Goal: Navigation & Orientation: Find specific page/section

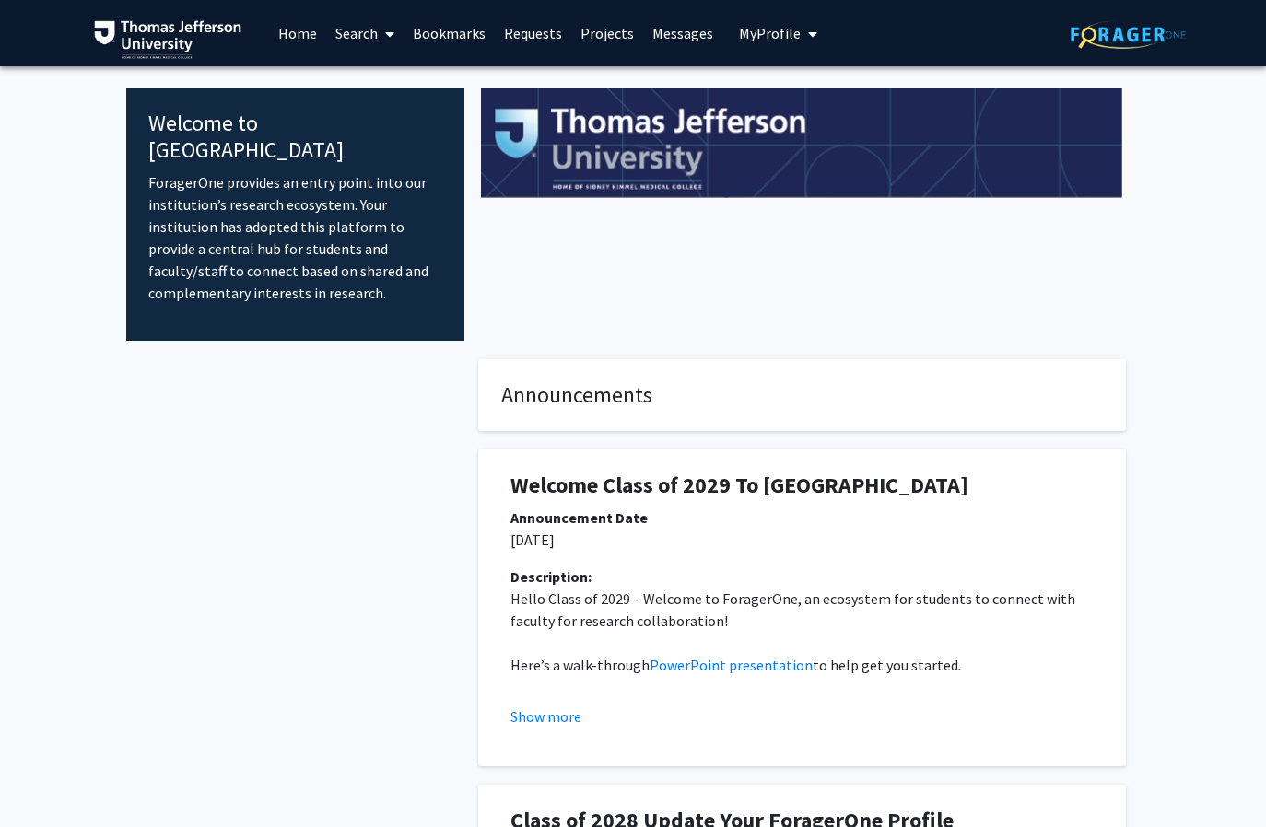
click at [554, 40] on link "Requests" at bounding box center [533, 33] width 76 height 64
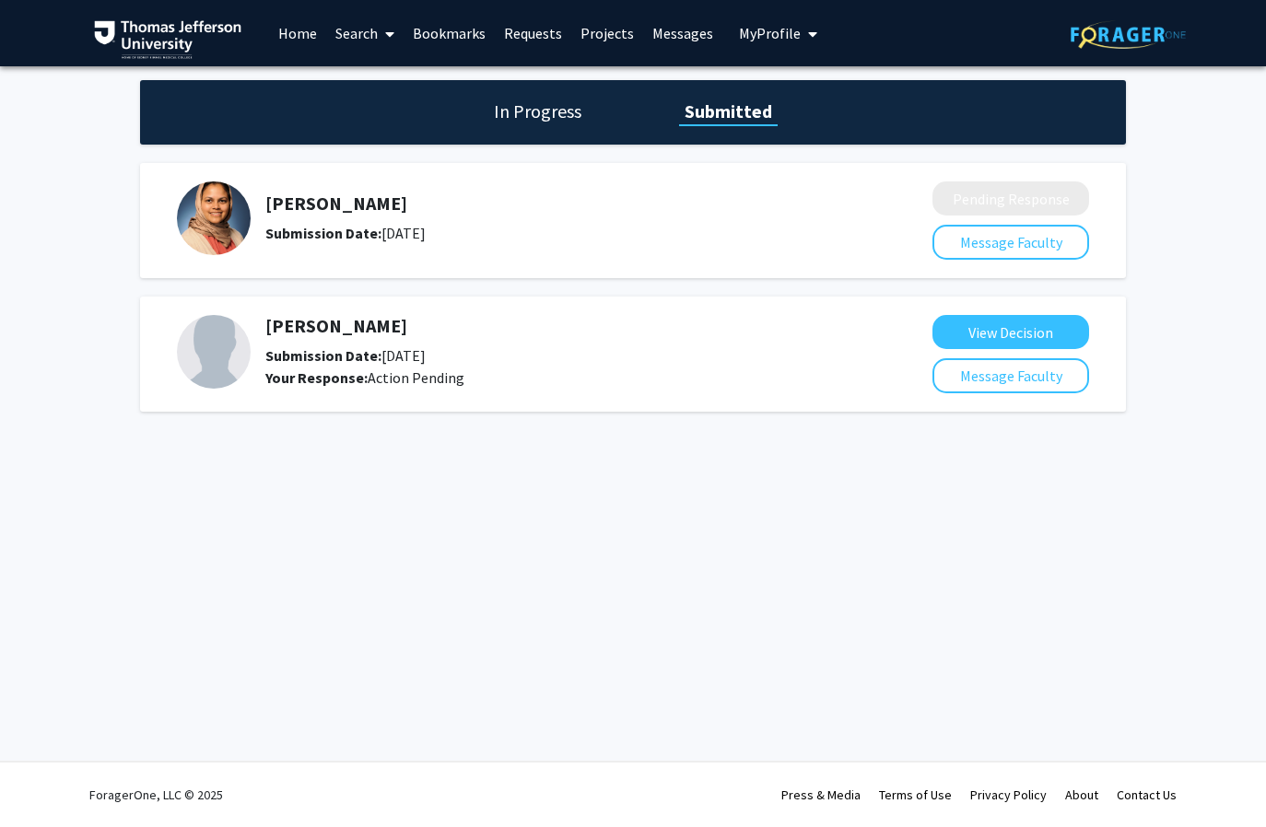
click at [835, 240] on div "Munjireen Sifat Submission Date: August 18, 2025" at bounding box center [542, 219] width 730 height 74
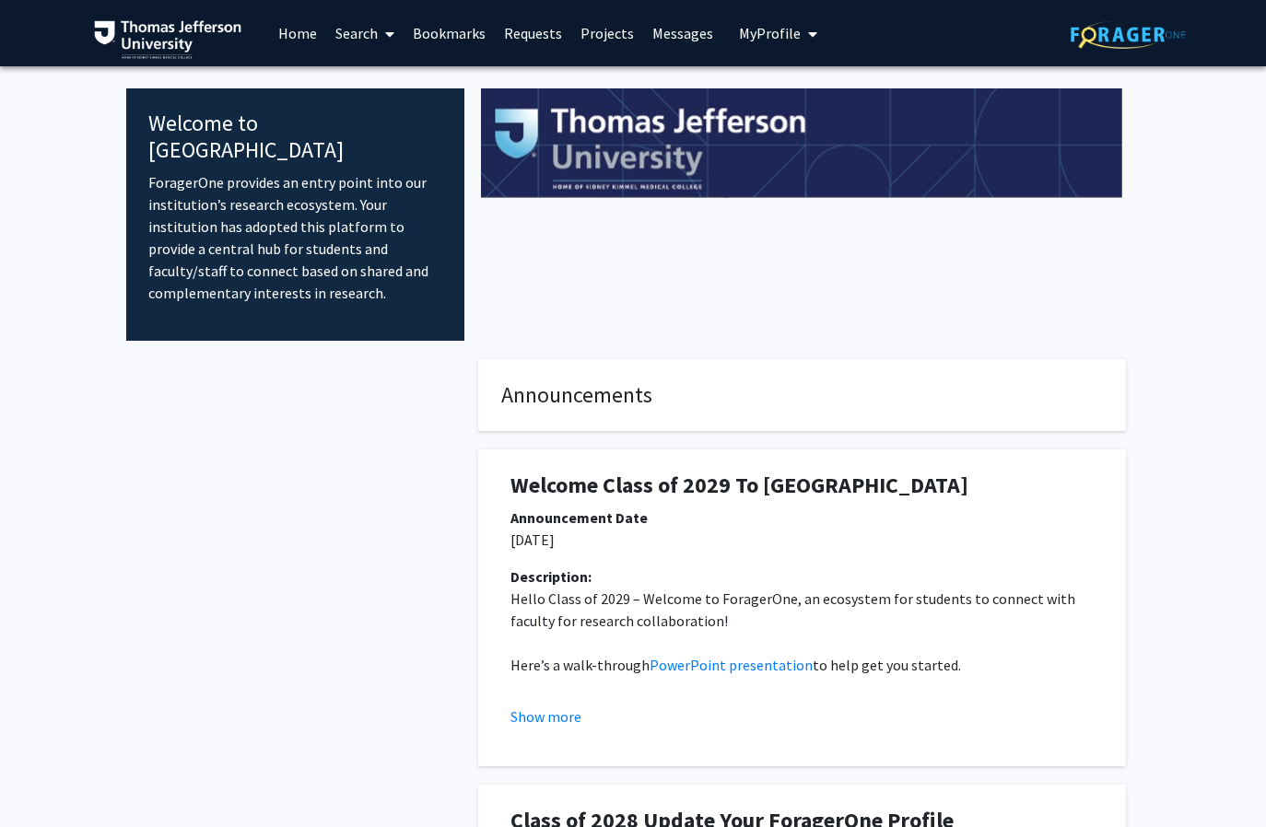
click at [542, 30] on link "Requests" at bounding box center [533, 33] width 76 height 64
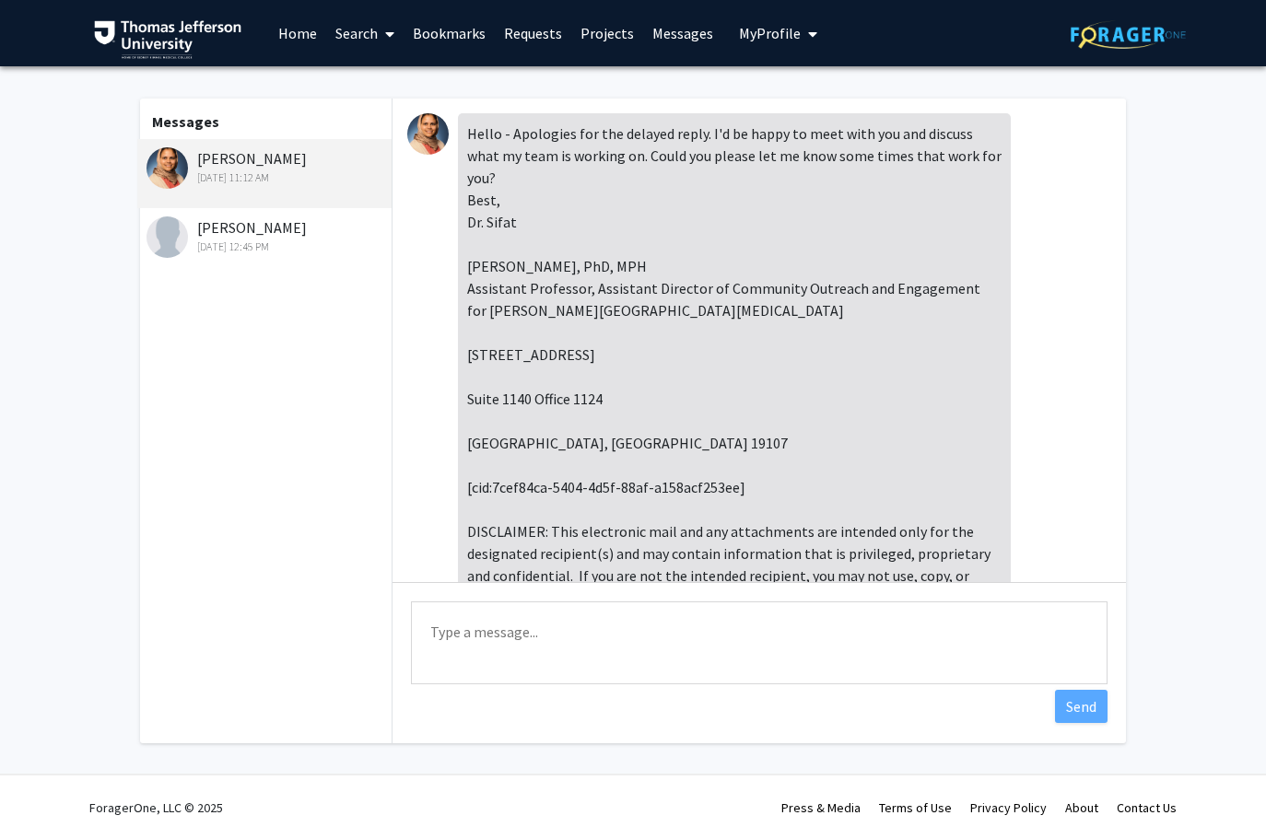
click at [286, 229] on div "[PERSON_NAME] [DATE] 12:45 PM" at bounding box center [266, 236] width 240 height 39
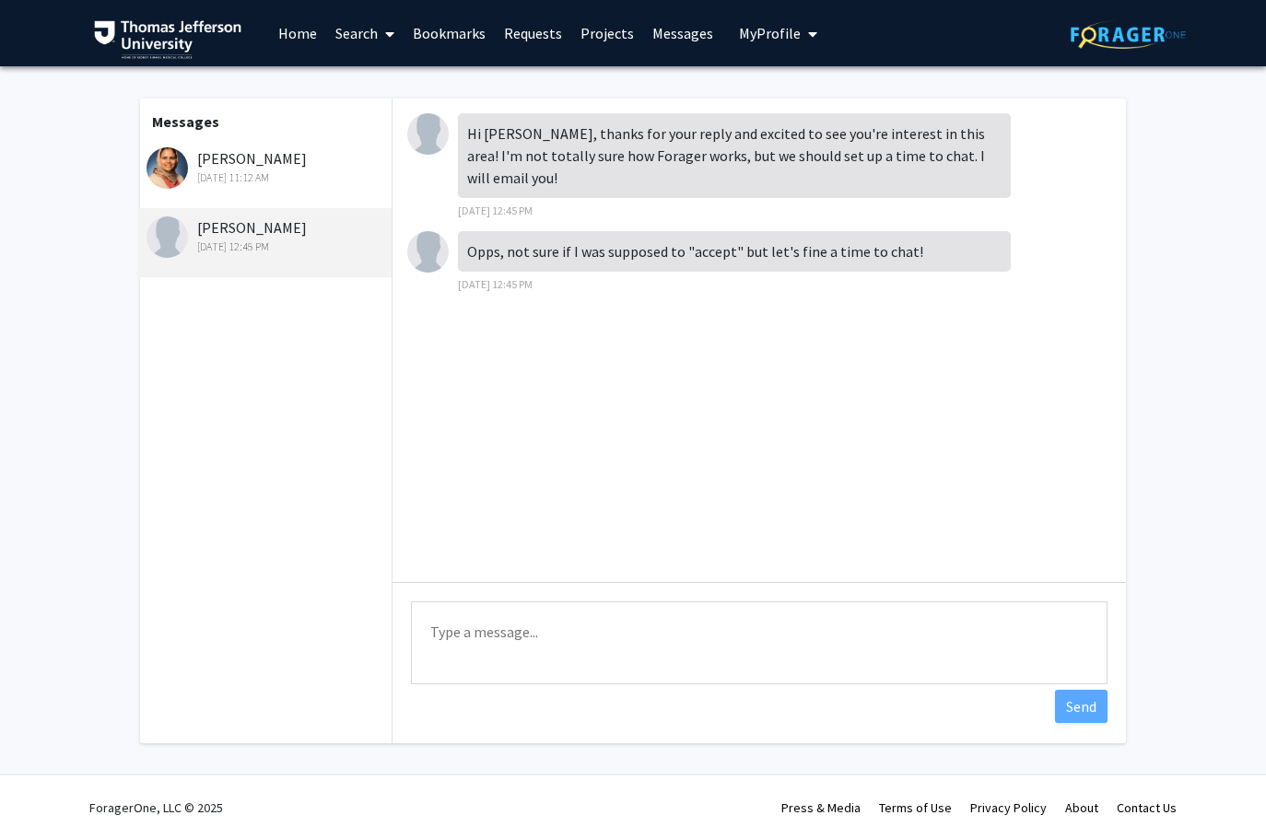
click at [309, 182] on div "[DATE] 11:12 AM" at bounding box center [266, 178] width 240 height 17
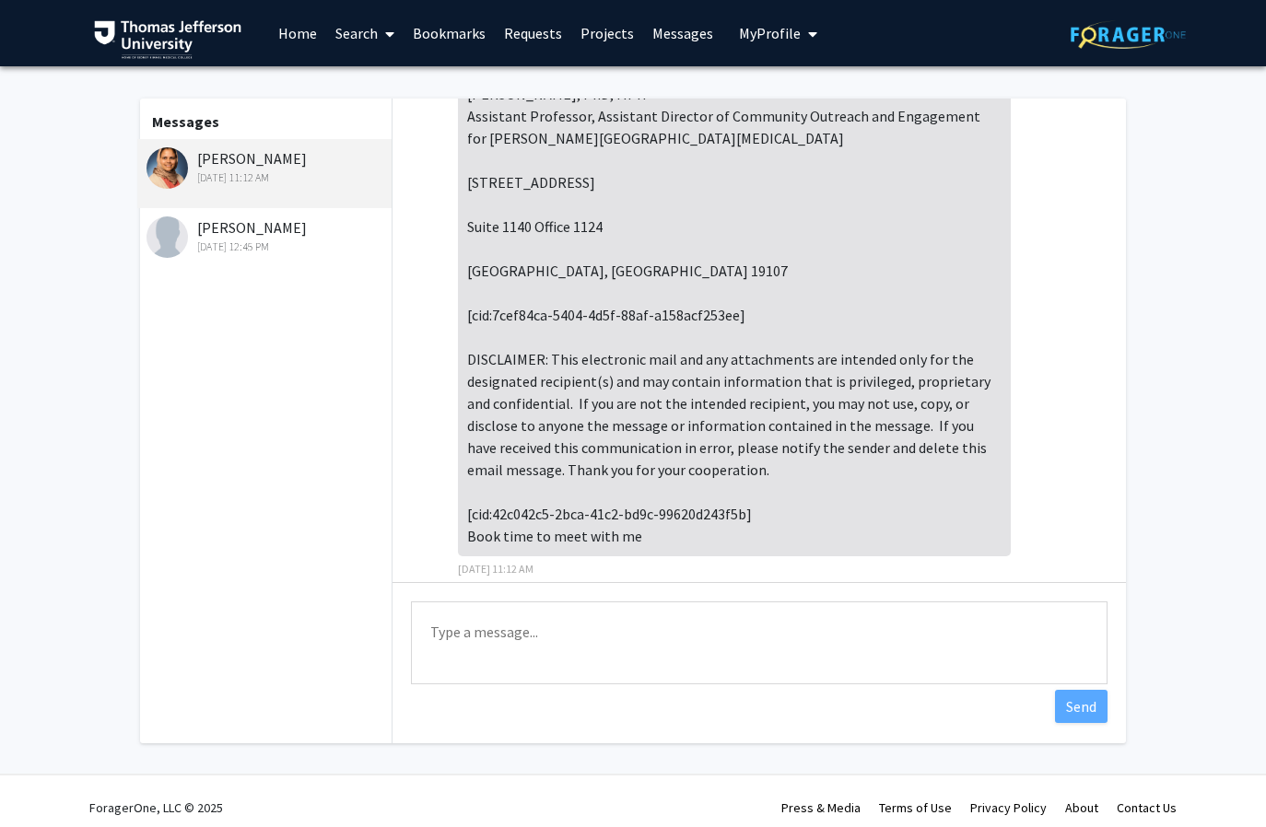
click at [530, 39] on link "Requests" at bounding box center [533, 33] width 76 height 64
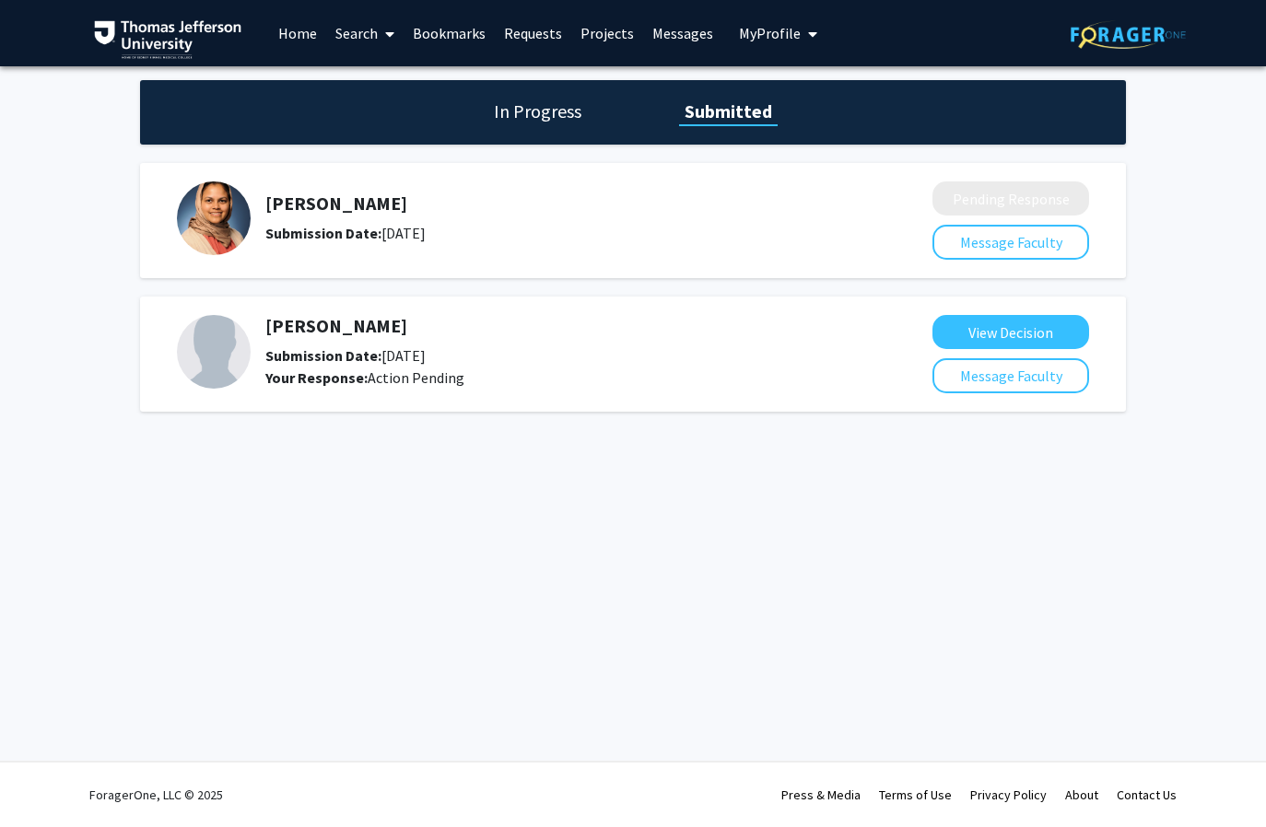
click at [210, 222] on img at bounding box center [214, 219] width 74 height 74
click at [429, 29] on link "Bookmarks" at bounding box center [449, 33] width 91 height 64
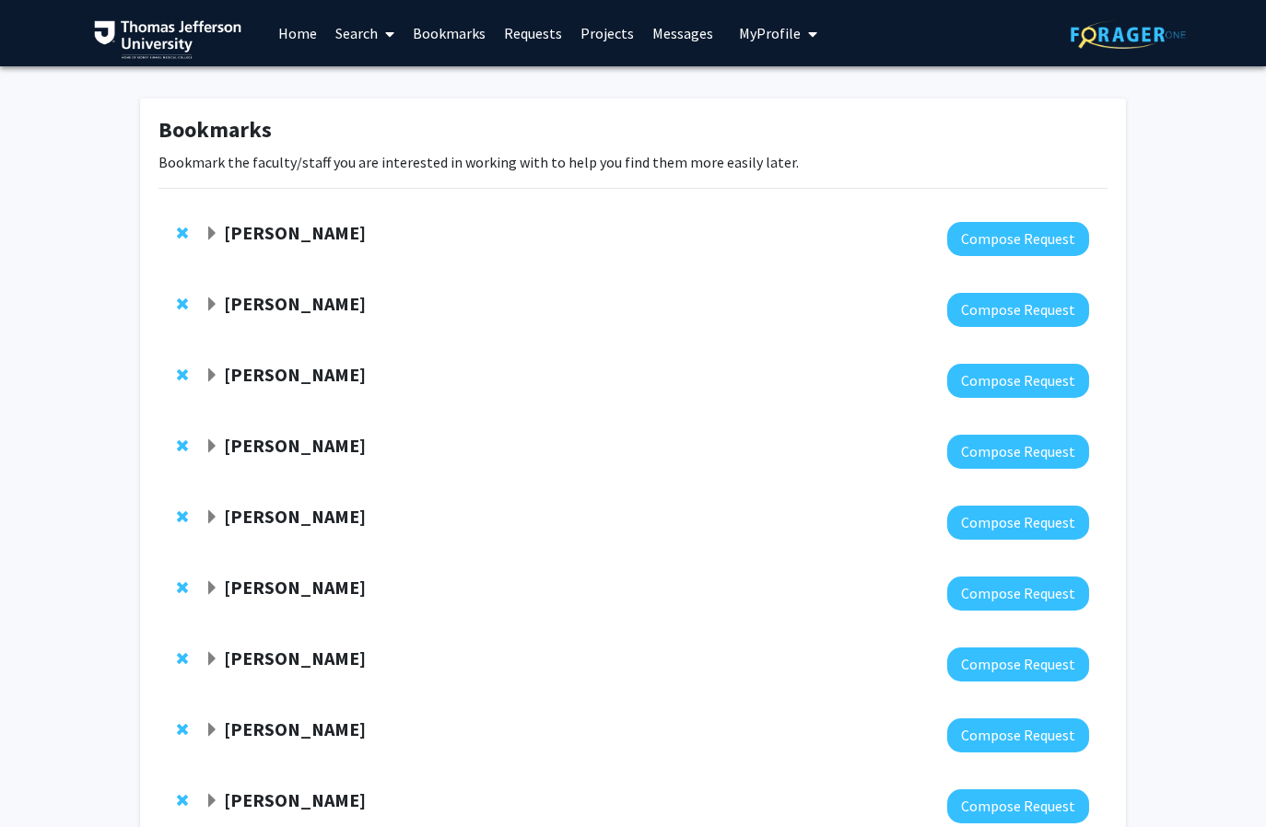
click at [203, 226] on div "[PERSON_NAME] Compose Request" at bounding box center [632, 239] width 949 height 71
click at [211, 229] on span "Expand Munjireen Sifat Bookmark" at bounding box center [212, 234] width 15 height 15
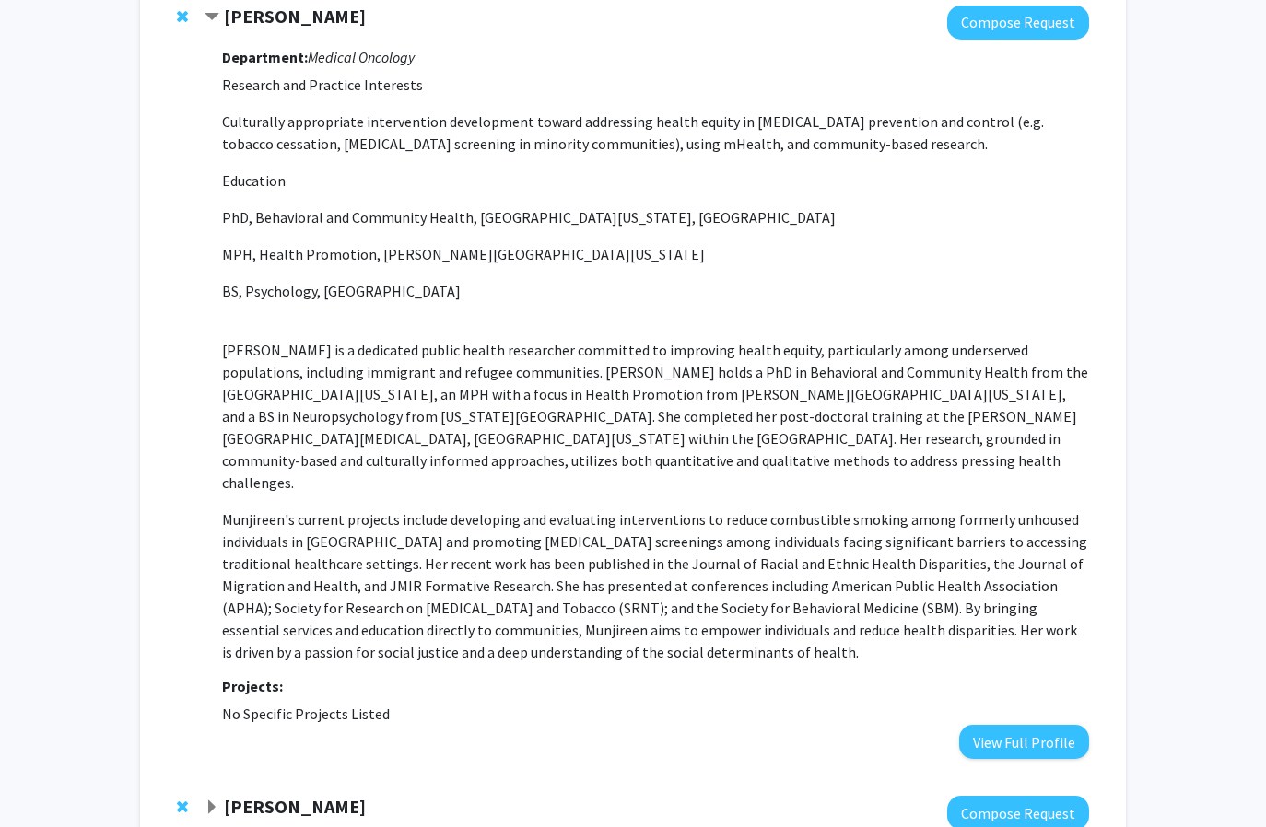
scroll to position [230, 0]
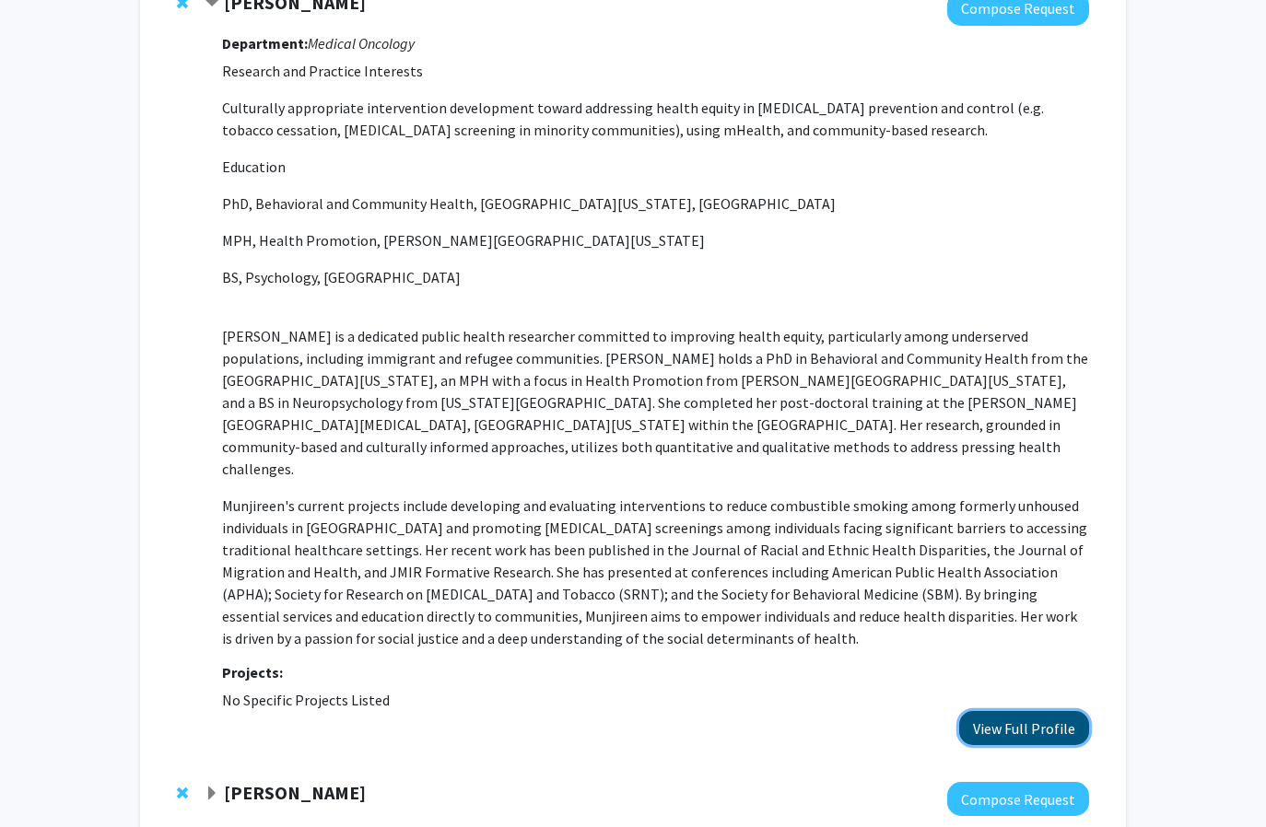
click at [1011, 711] on button "View Full Profile" at bounding box center [1024, 728] width 130 height 34
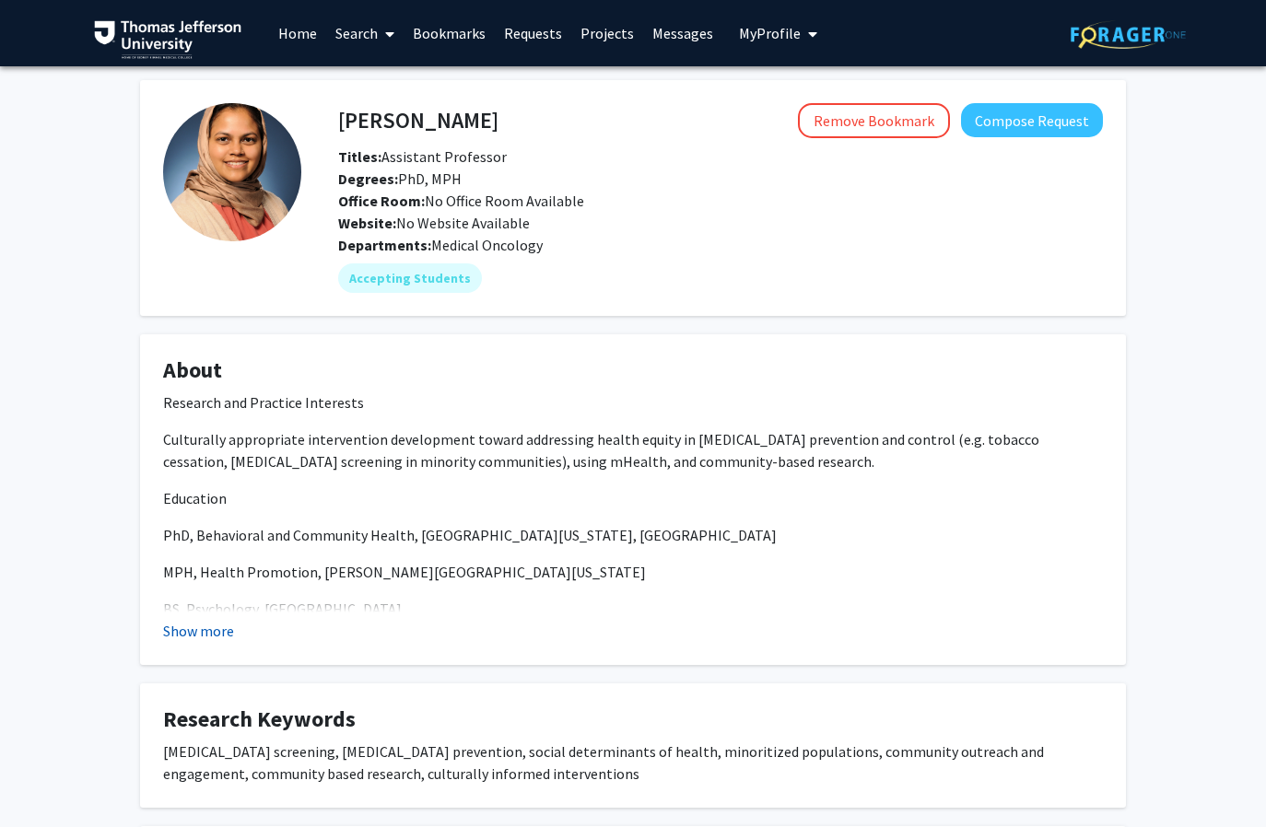
click at [205, 633] on button "Show more" at bounding box center [198, 631] width 71 height 22
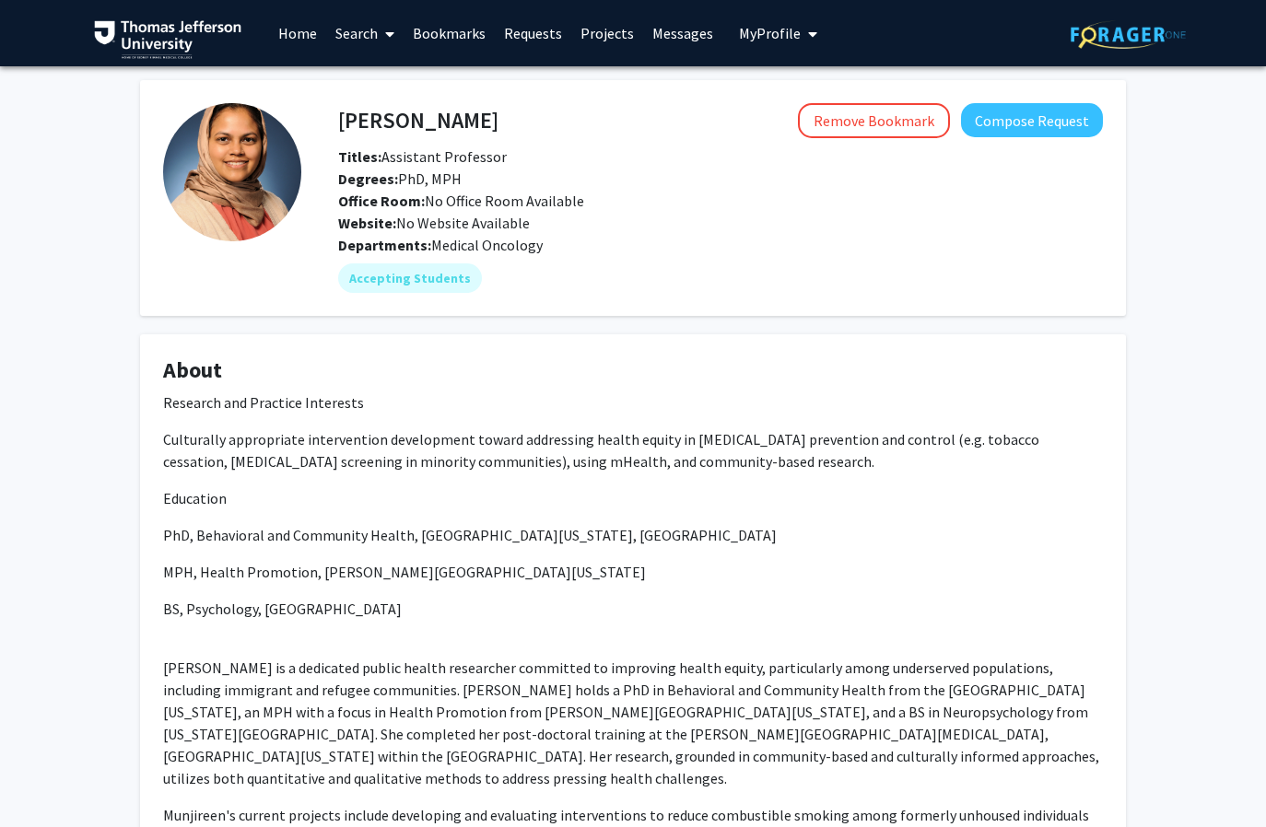
click at [567, 360] on h4 "About" at bounding box center [633, 370] width 940 height 27
click at [506, 32] on link "Requests" at bounding box center [533, 33] width 76 height 64
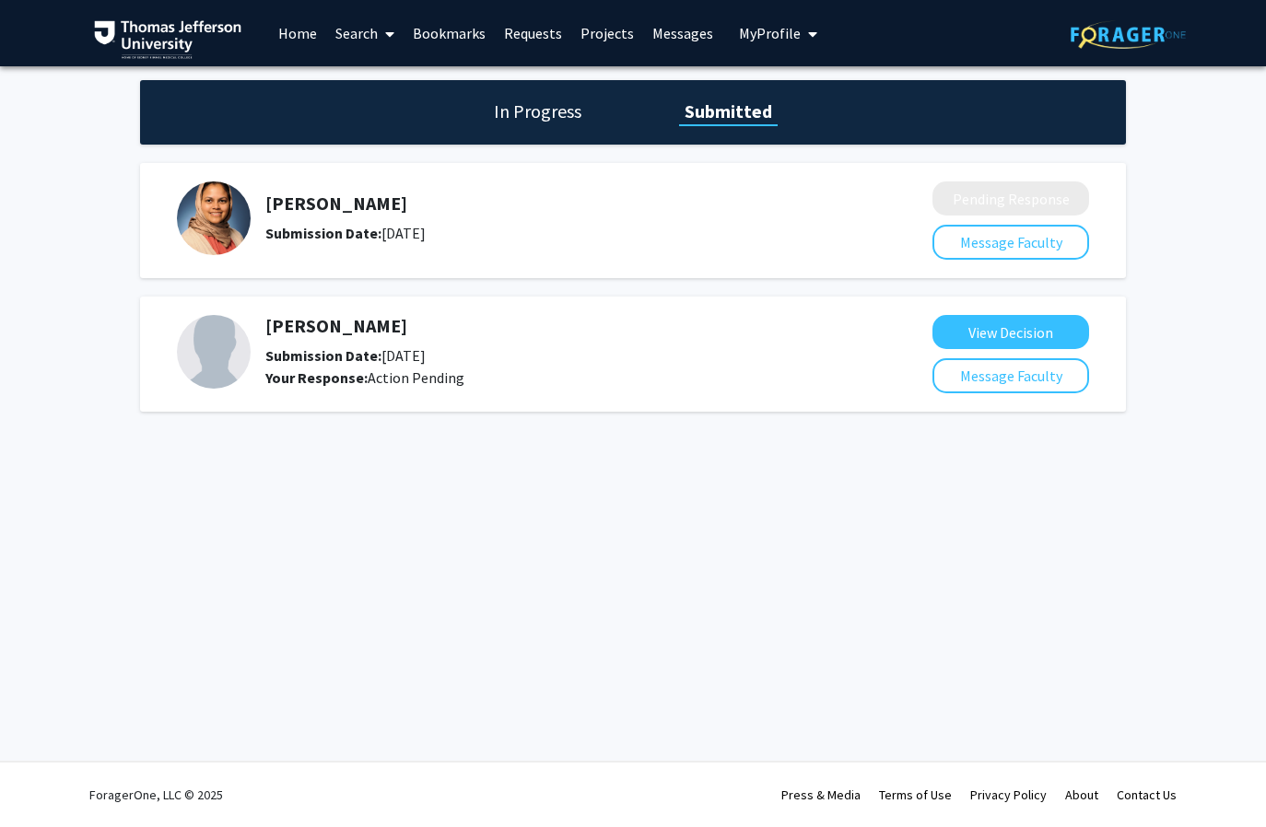
click at [387, 34] on icon at bounding box center [389, 34] width 9 height 15
click at [498, 71] on div "In Progress Submitted Munjireen Sifat Submission Date: August 18, 2025 Pending …" at bounding box center [633, 264] width 1266 height 396
click at [427, 27] on link "Bookmarks" at bounding box center [449, 33] width 91 height 64
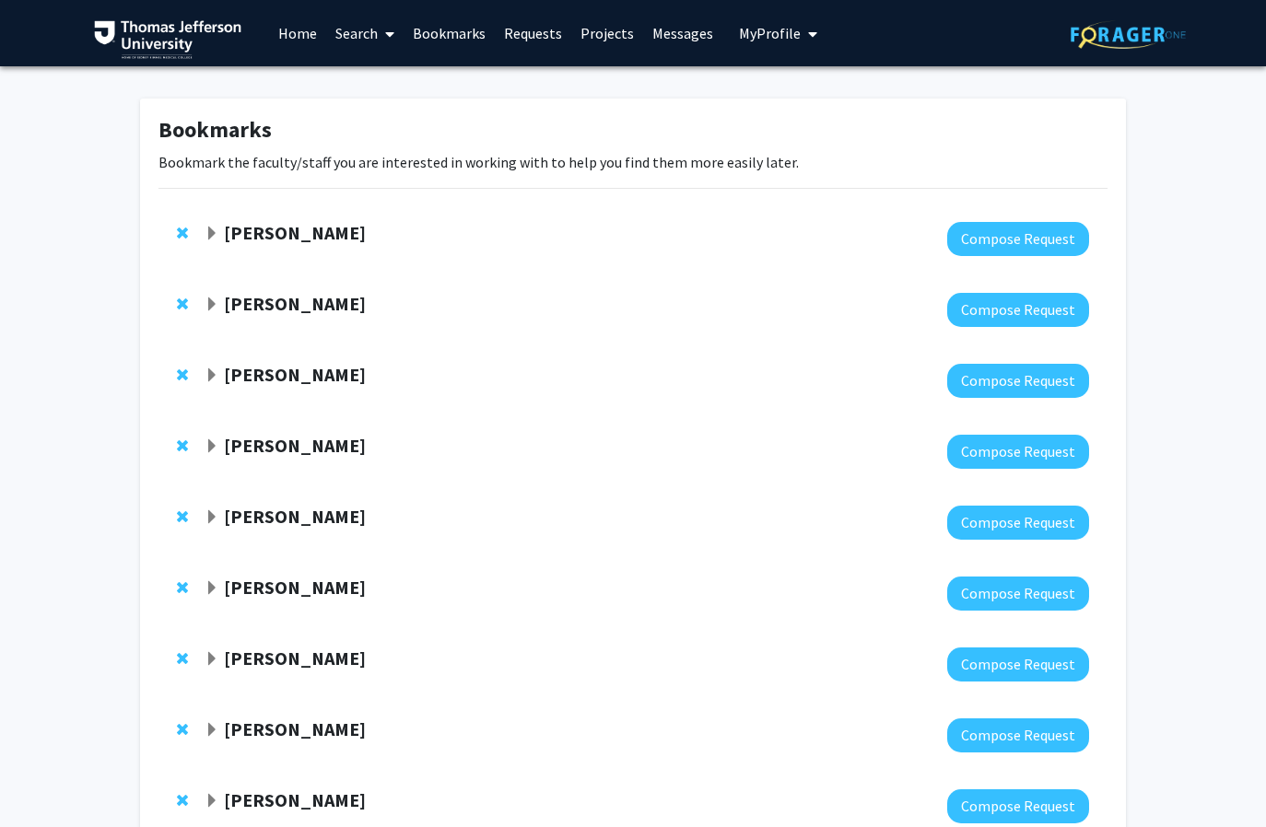
click at [213, 522] on span "Expand Amy Cunningham Bookmark" at bounding box center [212, 517] width 15 height 15
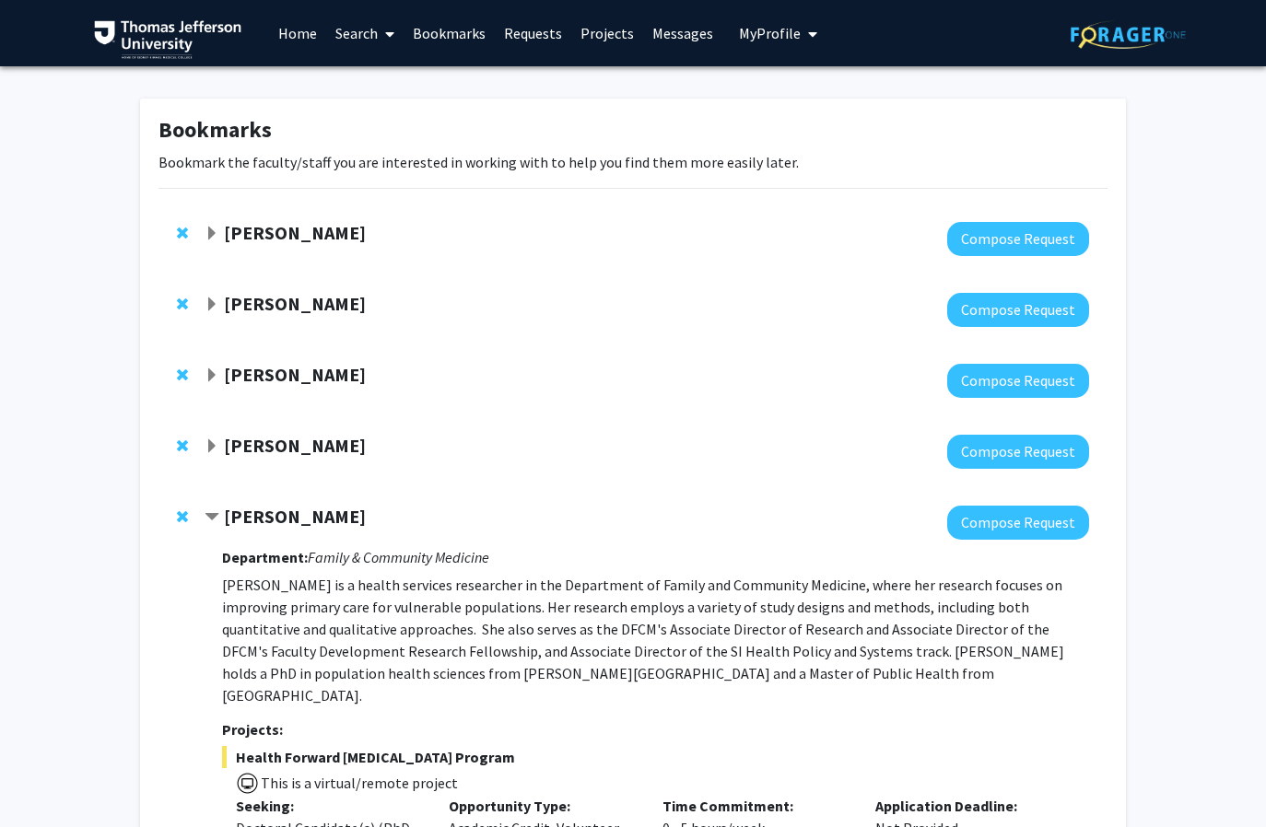
click at [213, 521] on span "Contract Amy Cunningham Bookmark" at bounding box center [212, 517] width 15 height 15
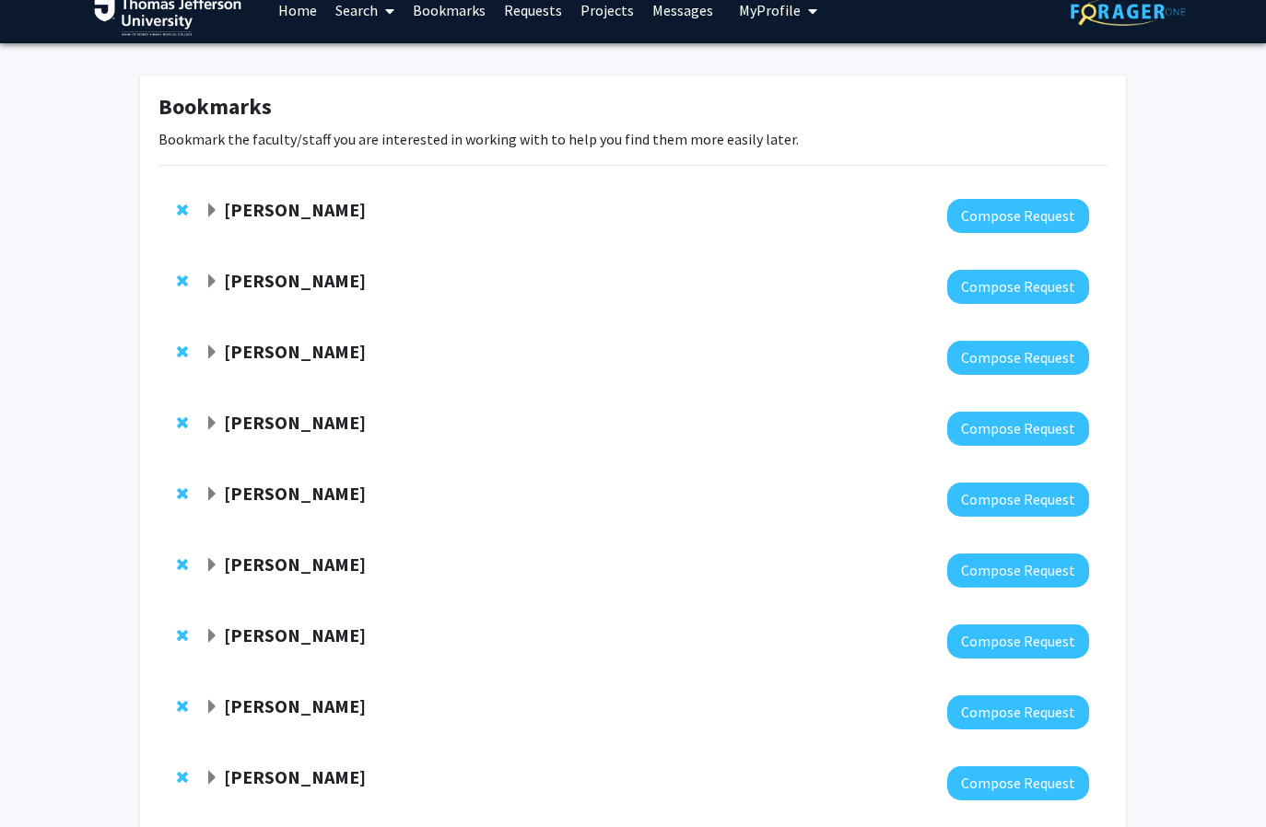
scroll to position [41, 0]
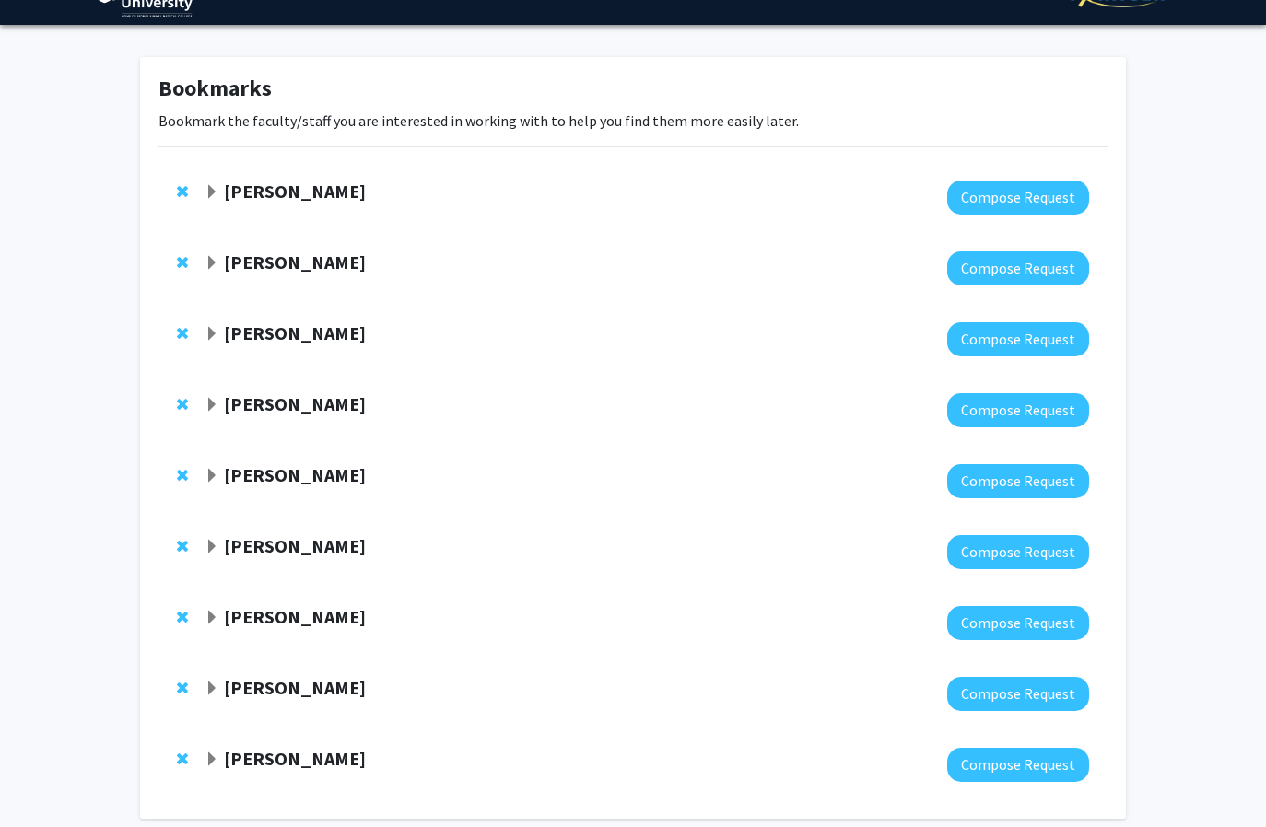
click at [209, 553] on span "Expand Aditi Jain Bookmark" at bounding box center [212, 547] width 15 height 15
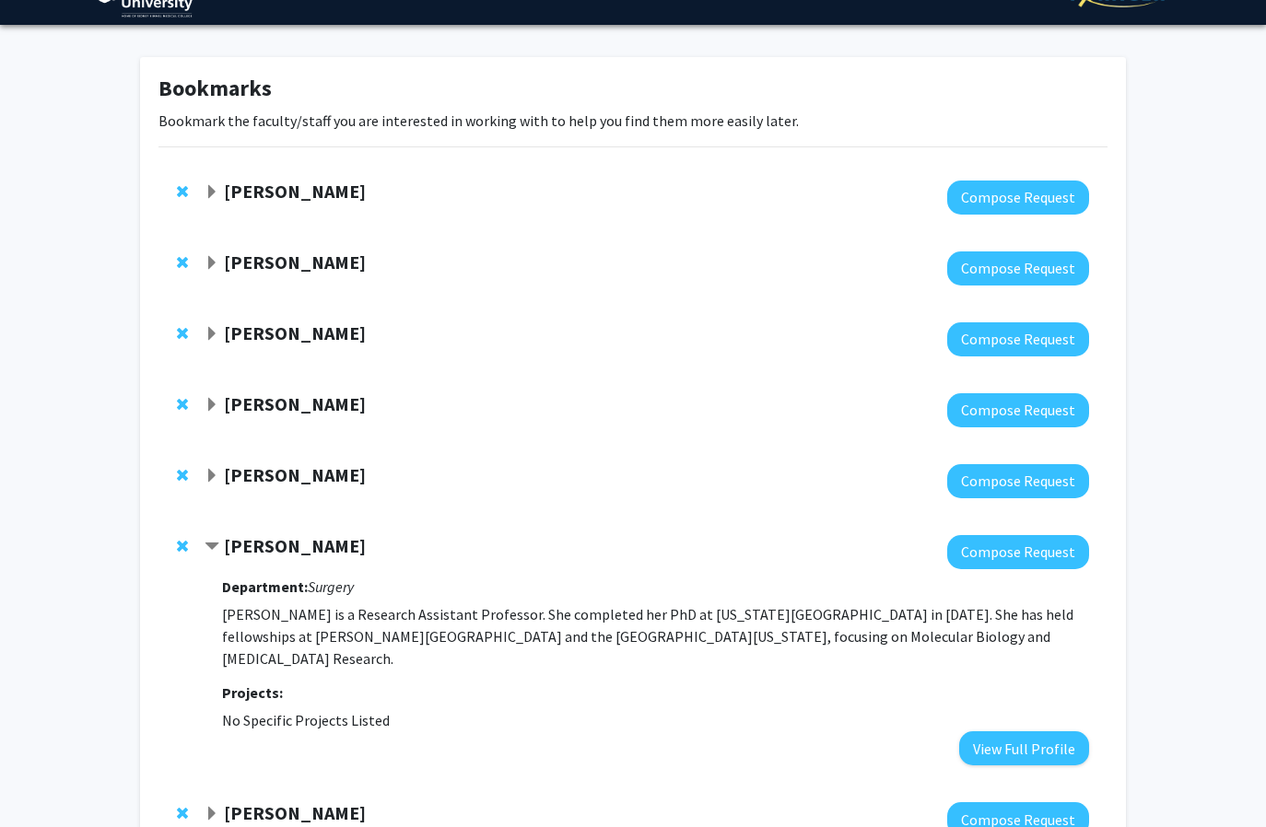
click at [209, 553] on span "Contract Aditi Jain Bookmark" at bounding box center [212, 547] width 15 height 15
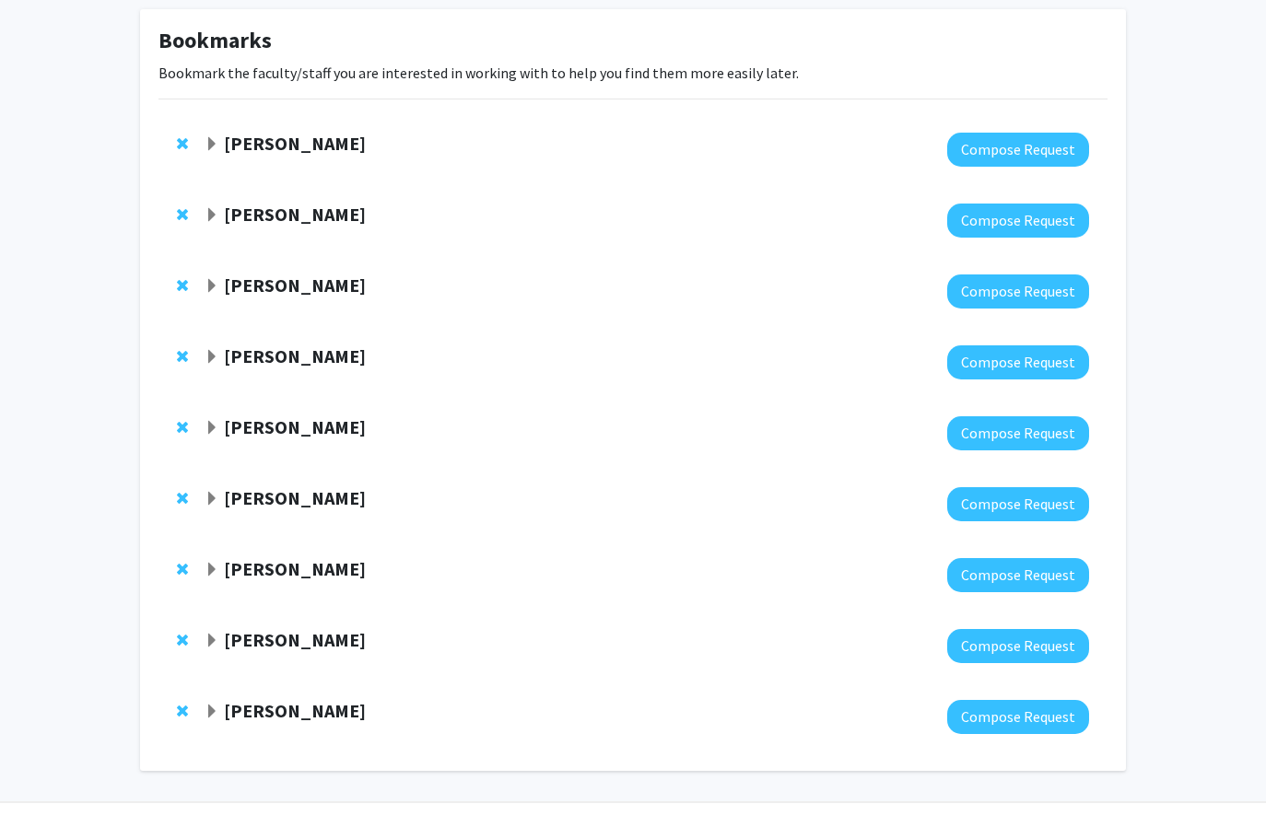
scroll to position [130, 0]
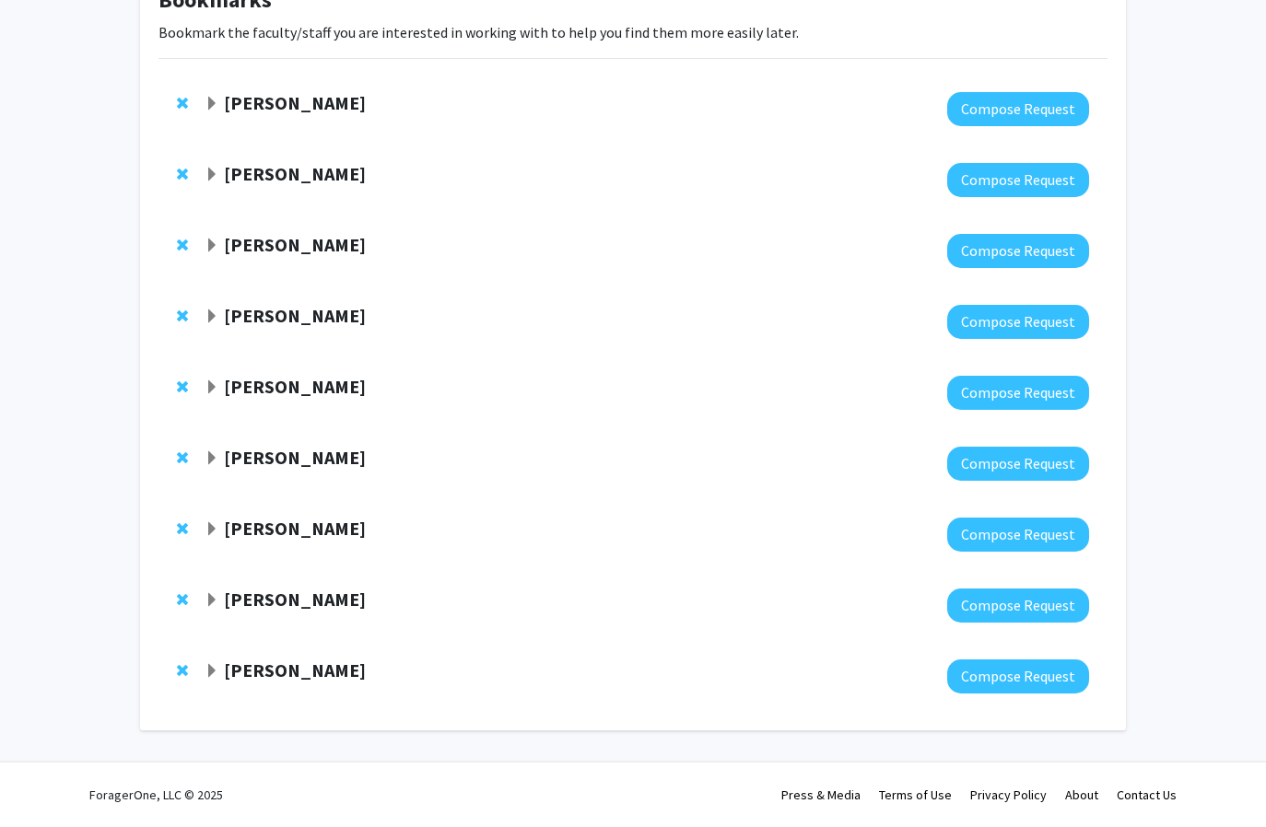
click at [211, 533] on span "Expand Kyunghee Koh Bookmark" at bounding box center [212, 529] width 15 height 15
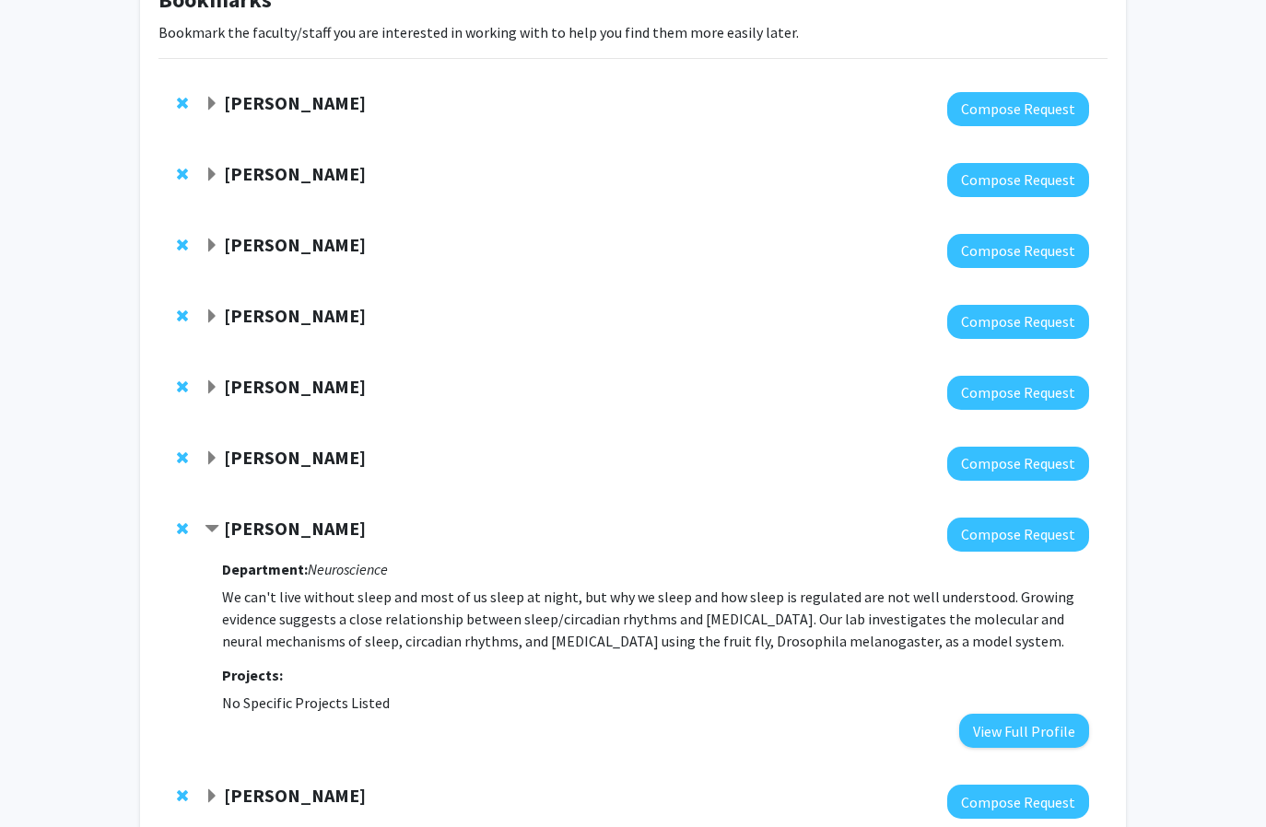
click at [211, 533] on span "Contract Kyunghee Koh Bookmark" at bounding box center [212, 529] width 15 height 15
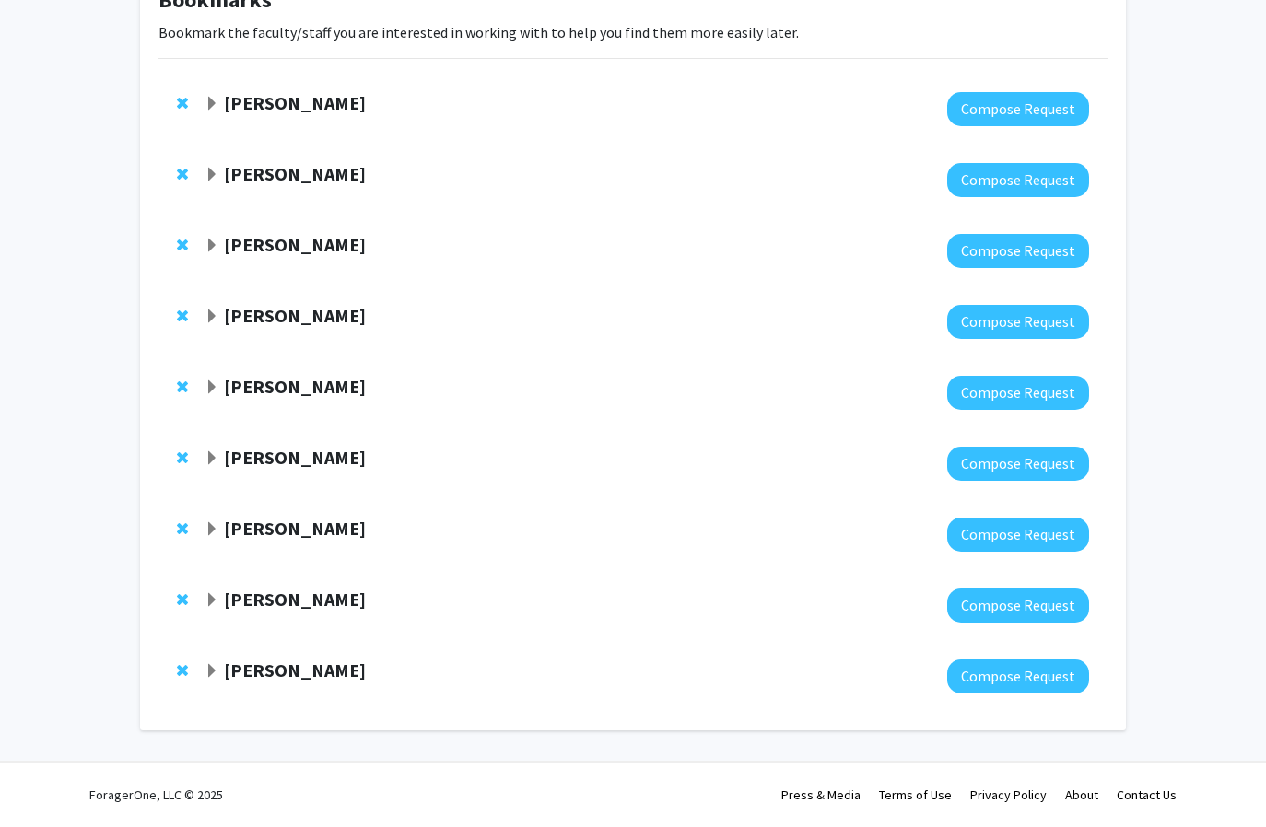
click at [203, 609] on div "Adam Dicker Compose Request" at bounding box center [632, 605] width 949 height 71
click at [207, 601] on span "Expand Adam Dicker Bookmark" at bounding box center [212, 600] width 15 height 15
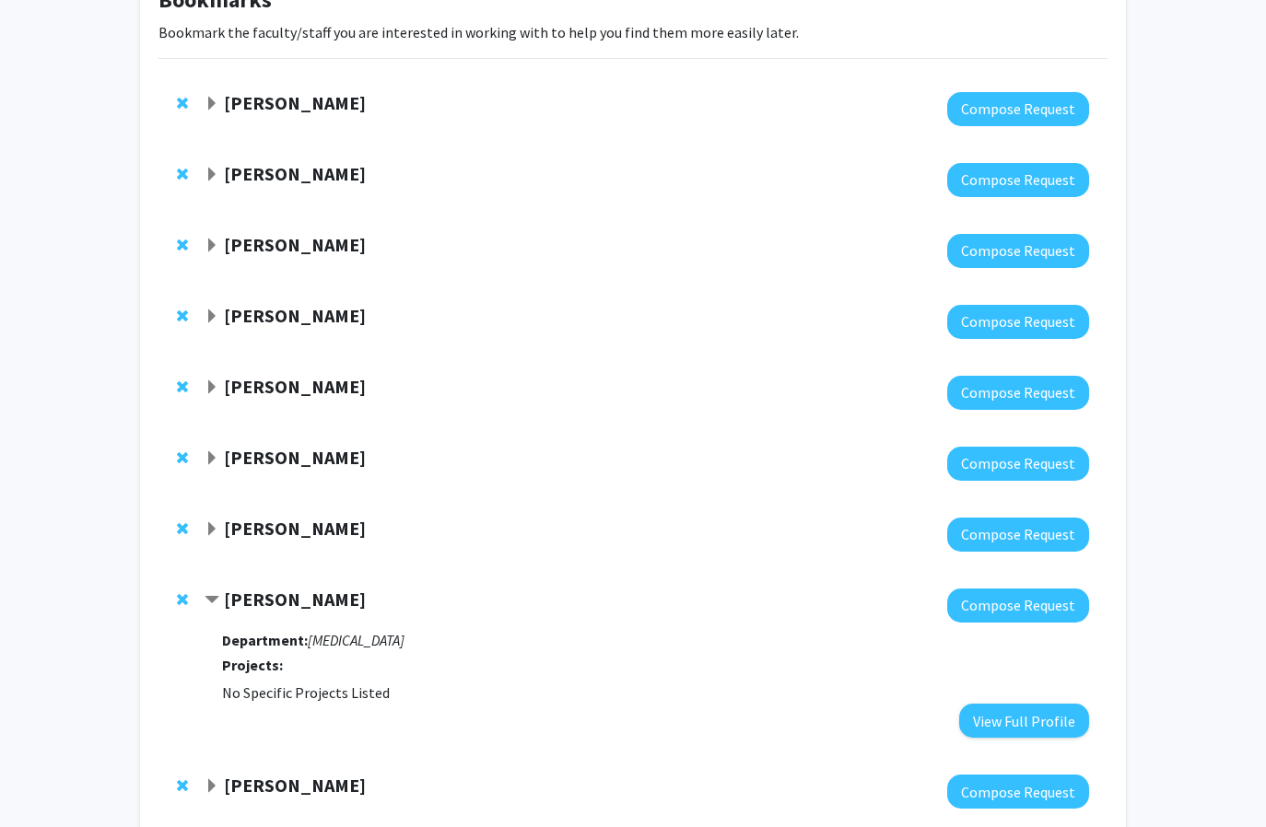
click at [207, 601] on span "Contract Adam Dicker Bookmark" at bounding box center [212, 600] width 15 height 15
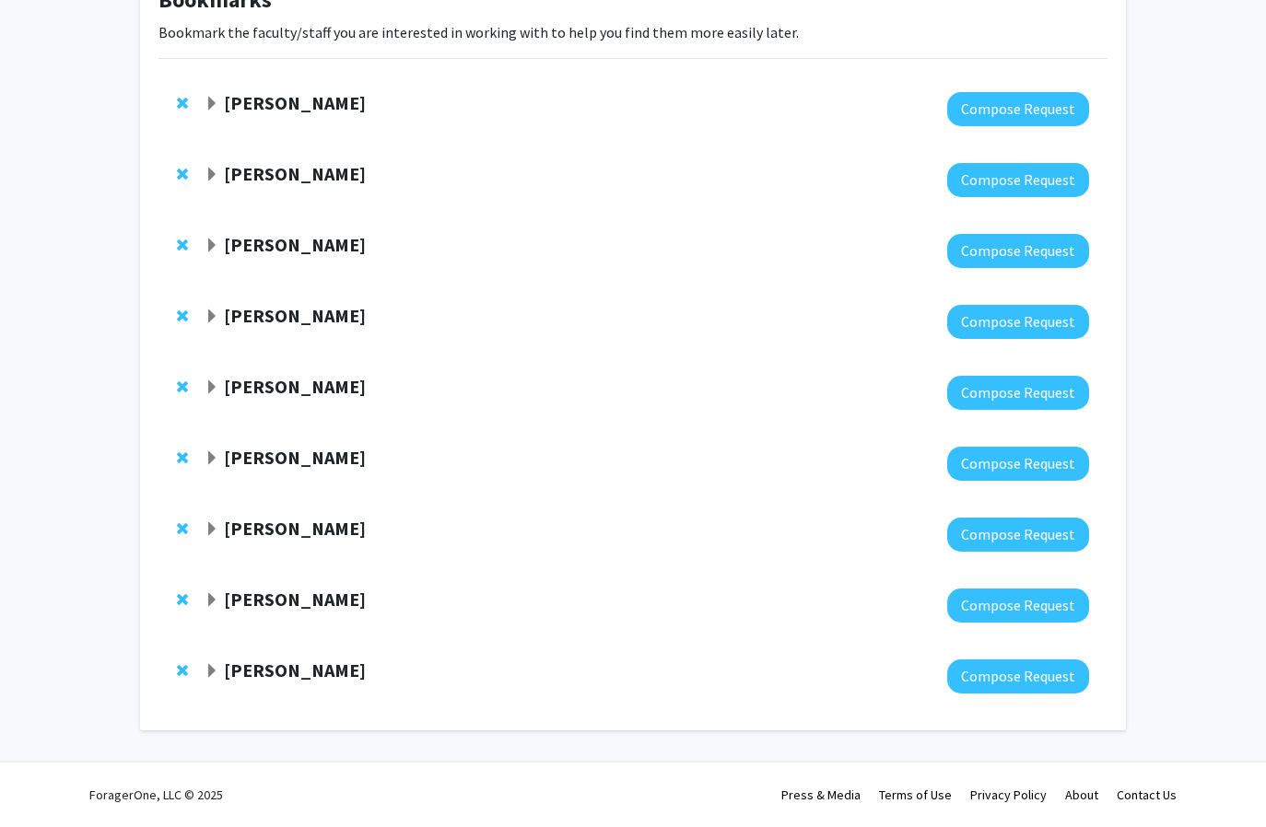
click at [209, 601] on span "Expand Adam Dicker Bookmark" at bounding box center [212, 600] width 15 height 15
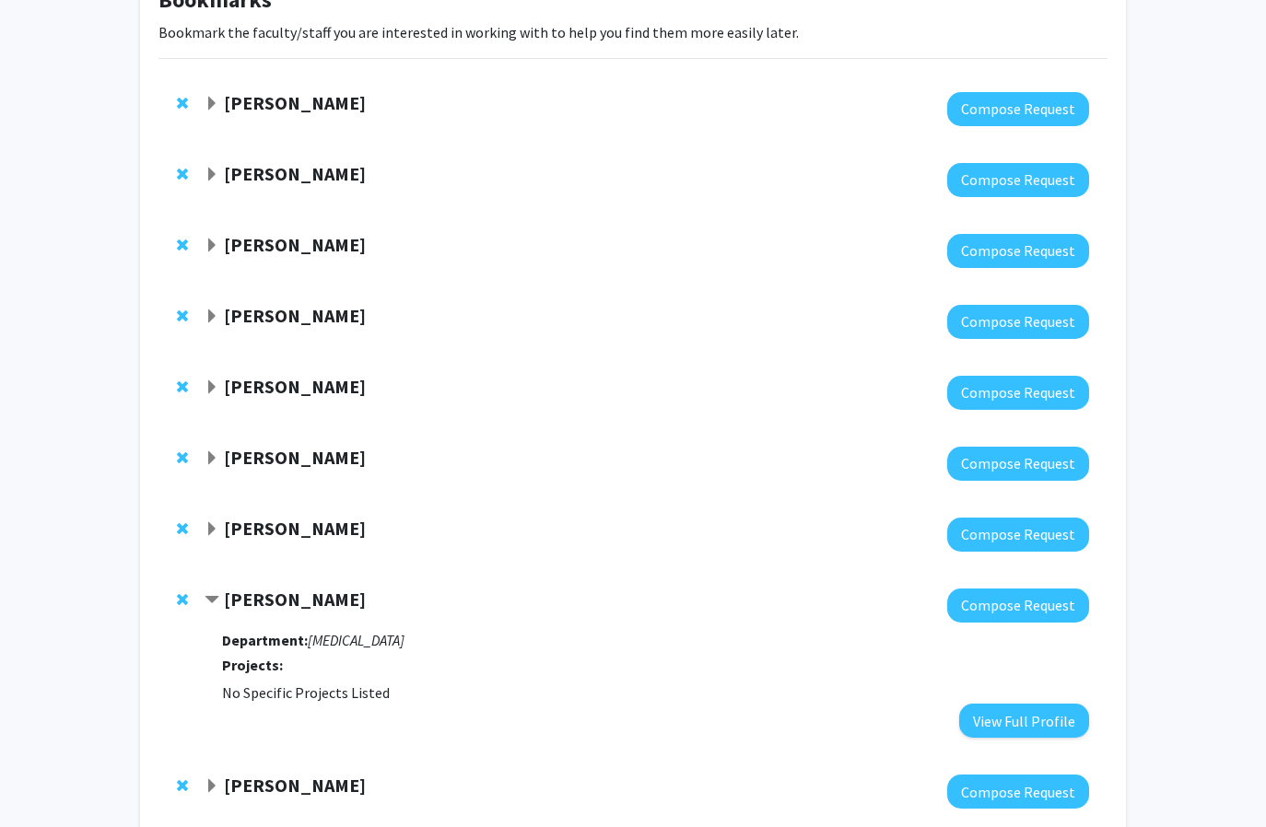
click at [209, 601] on span "Contract Adam Dicker Bookmark" at bounding box center [212, 600] width 15 height 15
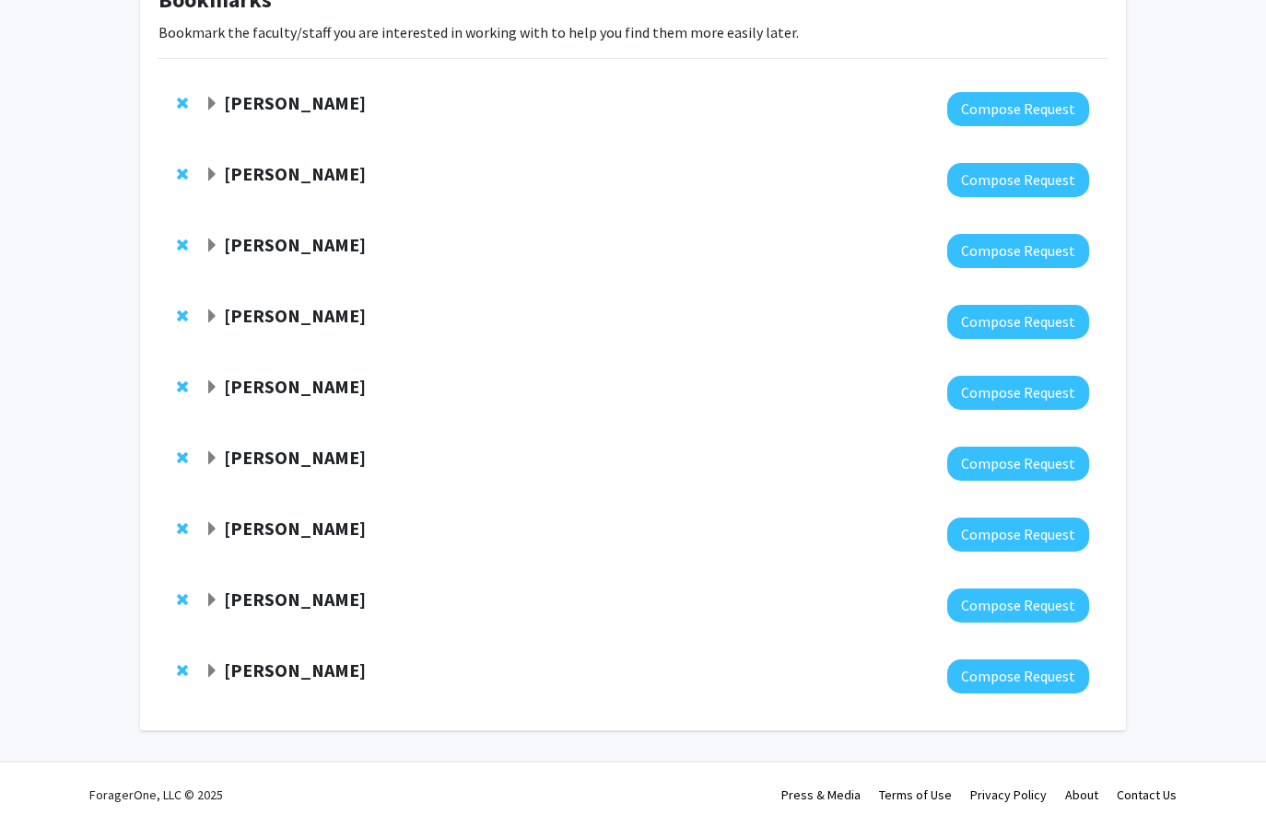
click at [206, 670] on span "Expand Elena Blanco-Suarez Bookmark" at bounding box center [212, 671] width 15 height 15
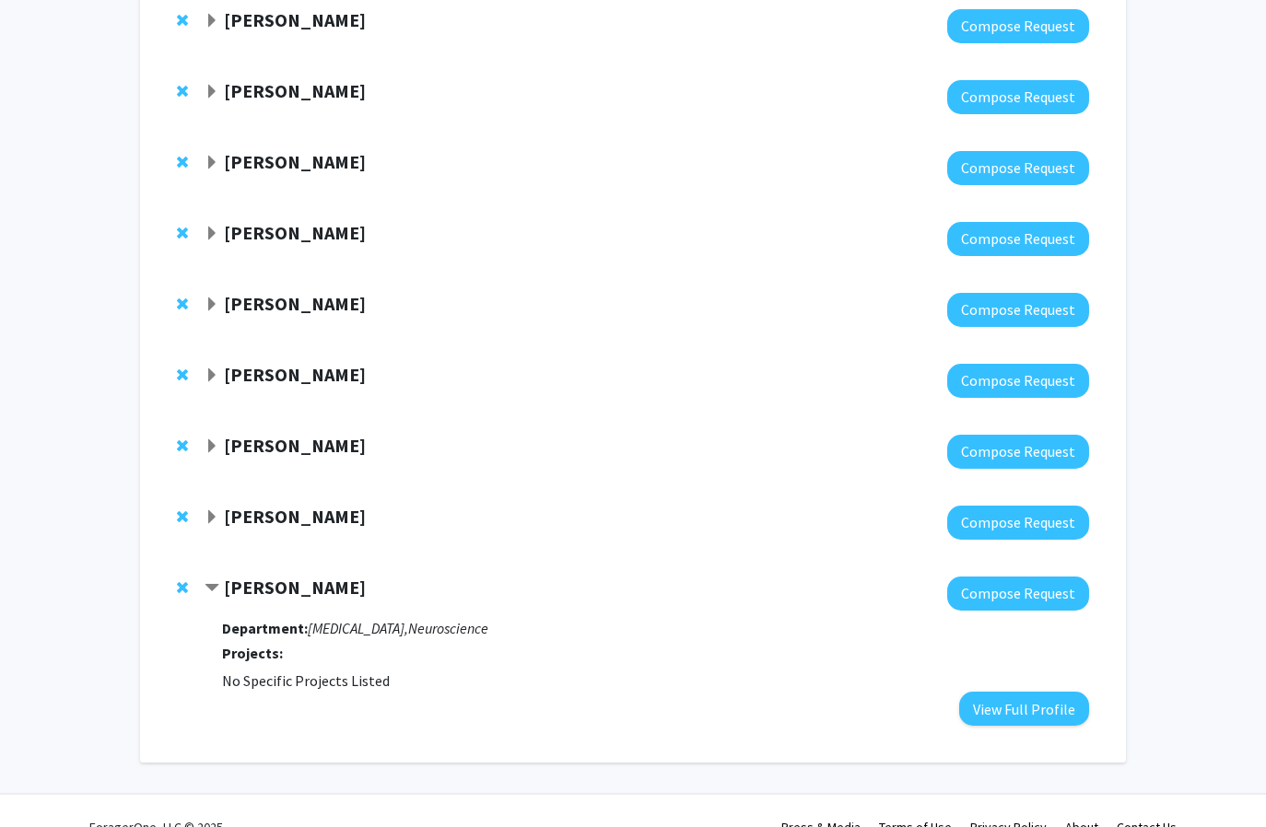
click at [217, 581] on span "Contract Elena Blanco-Suarez Bookmark" at bounding box center [212, 588] width 15 height 15
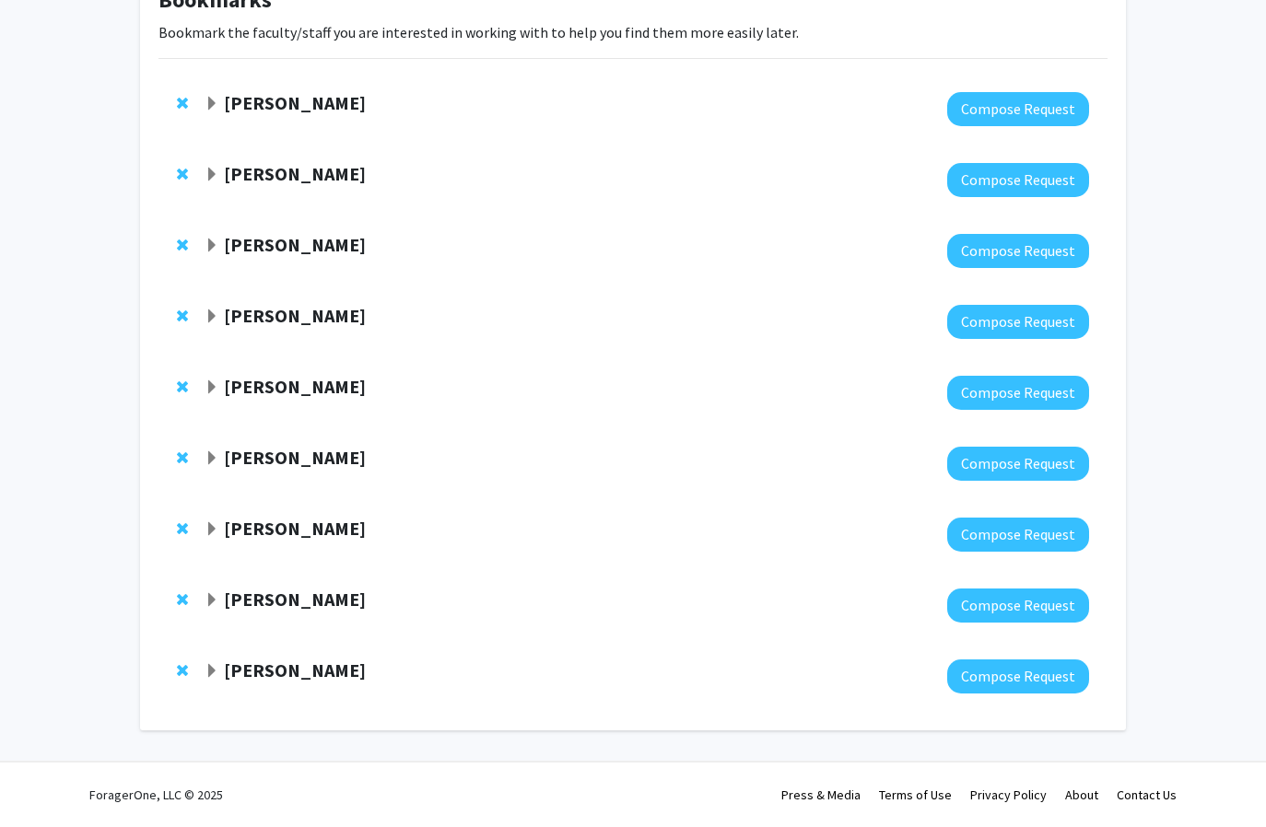
scroll to position [0, 0]
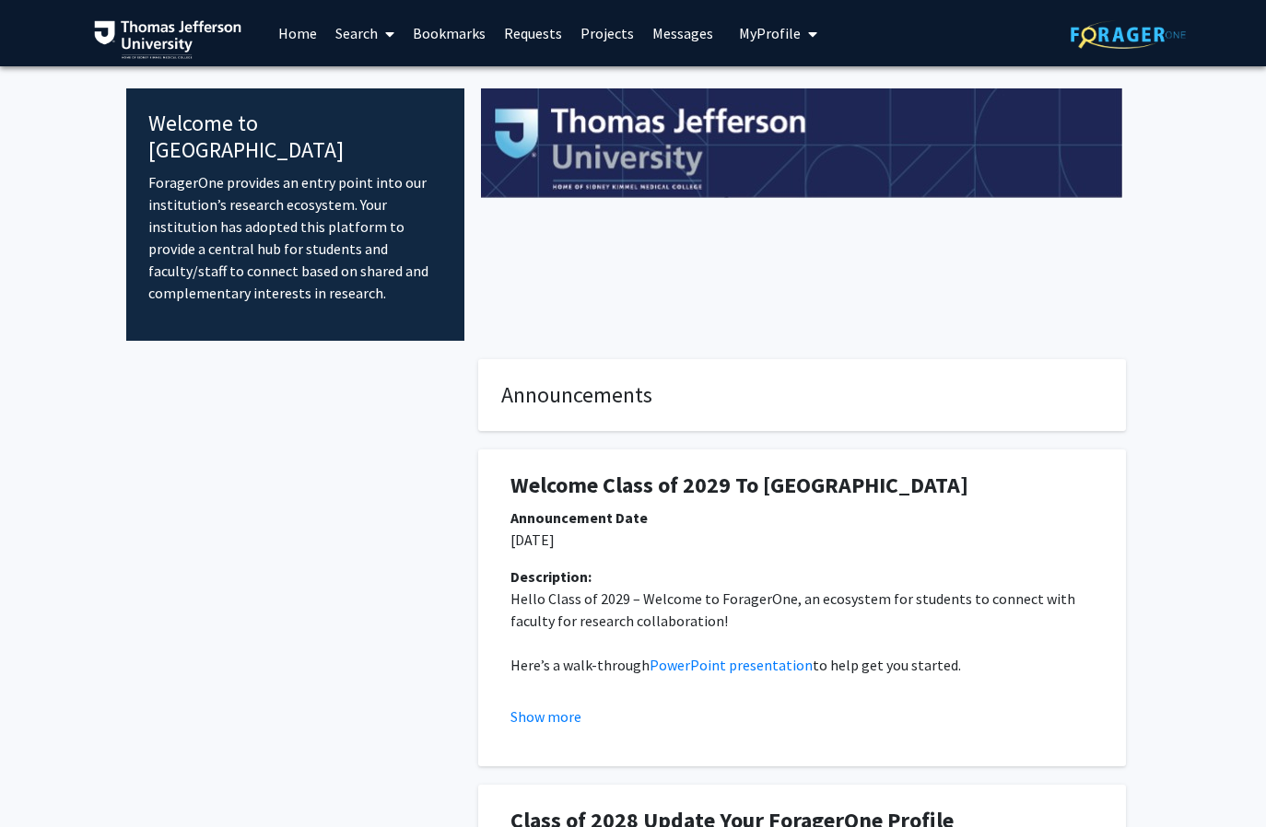
click at [656, 29] on link "Messages" at bounding box center [682, 33] width 79 height 64
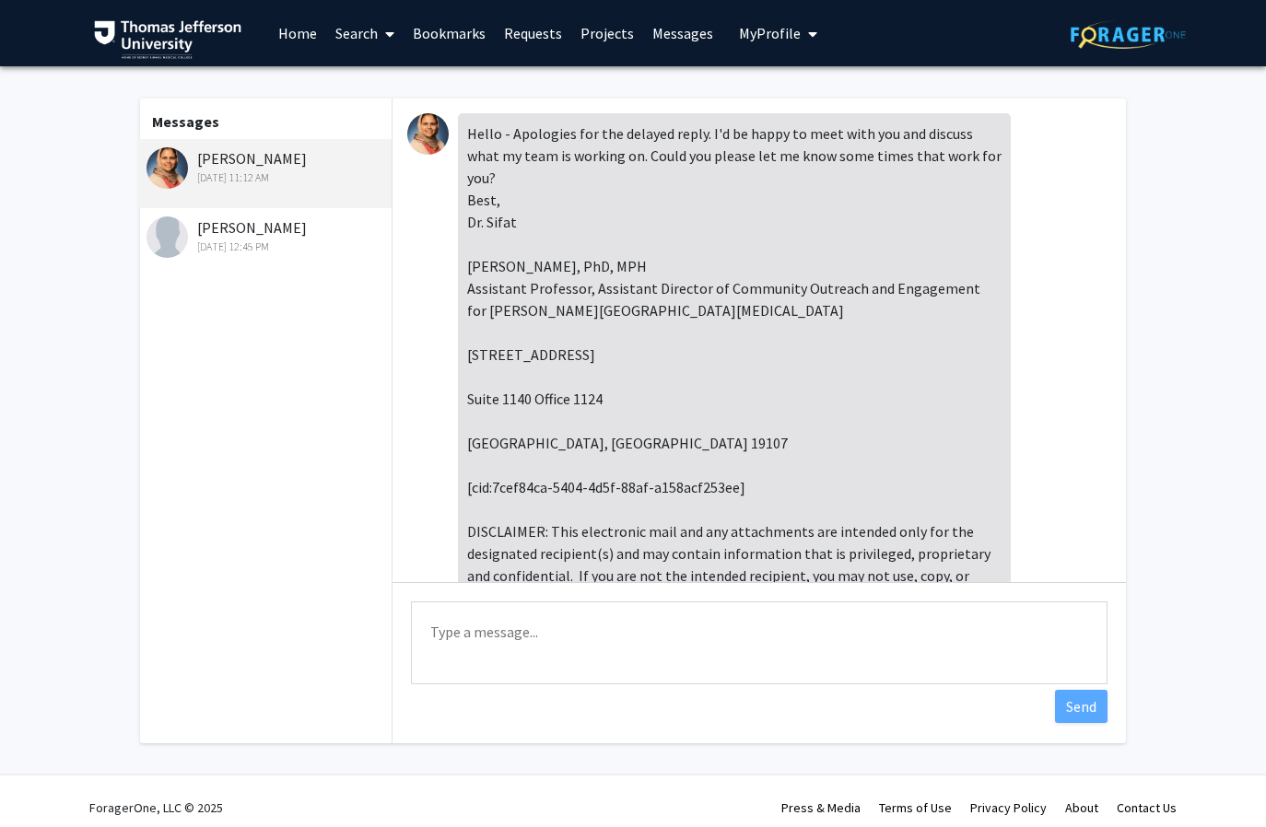
click at [524, 38] on link "Requests" at bounding box center [533, 33] width 76 height 64
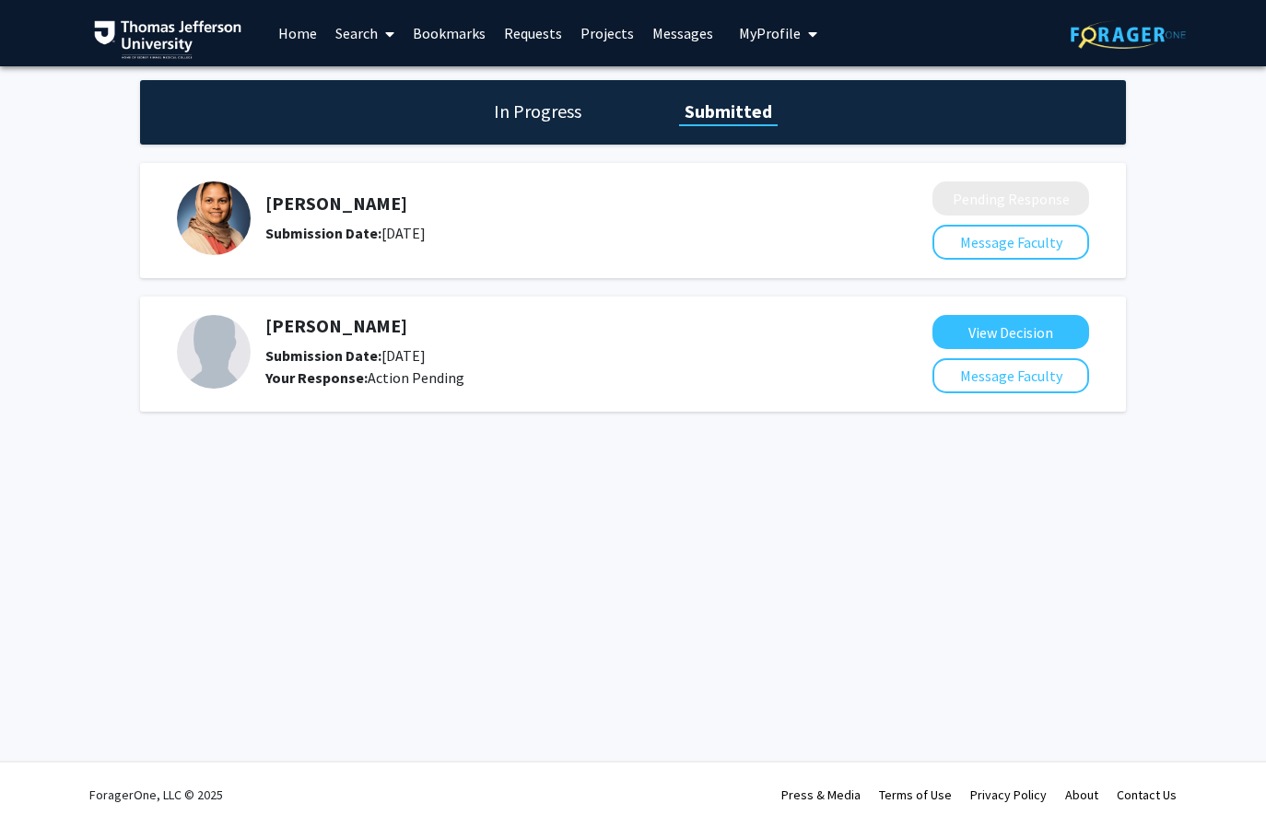
click at [460, 32] on link "Bookmarks" at bounding box center [449, 33] width 91 height 64
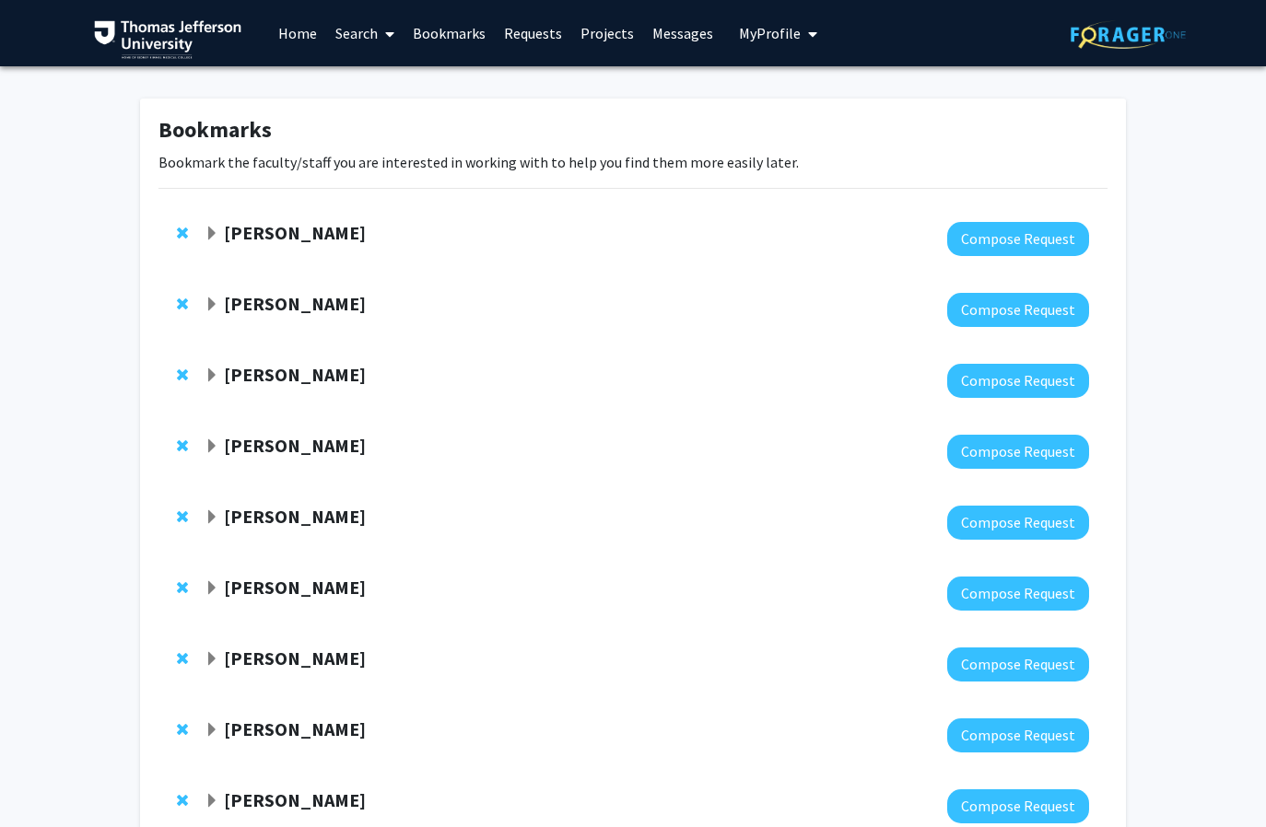
click at [211, 299] on span "Expand Grace Lu-Yao Bookmark" at bounding box center [212, 305] width 15 height 15
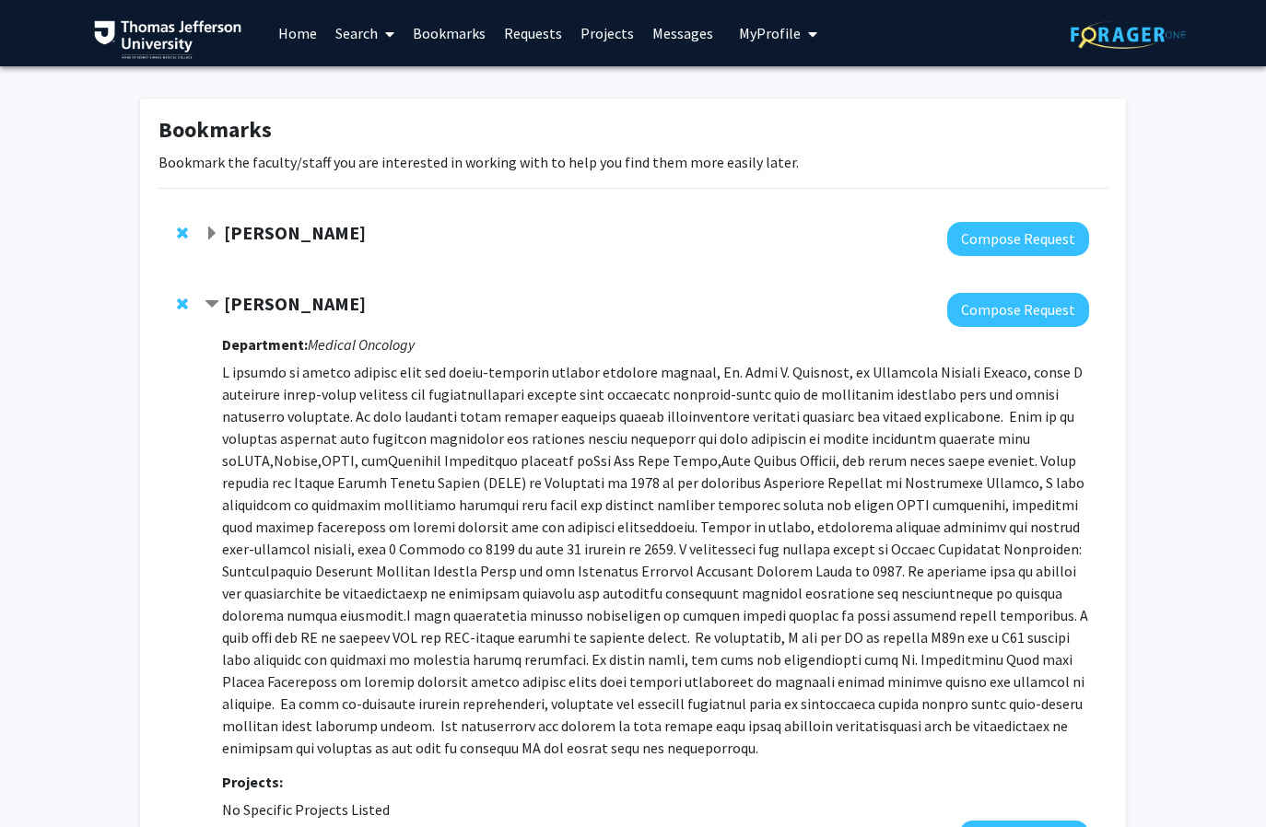
click at [207, 300] on span "Contract Grace Lu-Yao Bookmark" at bounding box center [212, 305] width 15 height 15
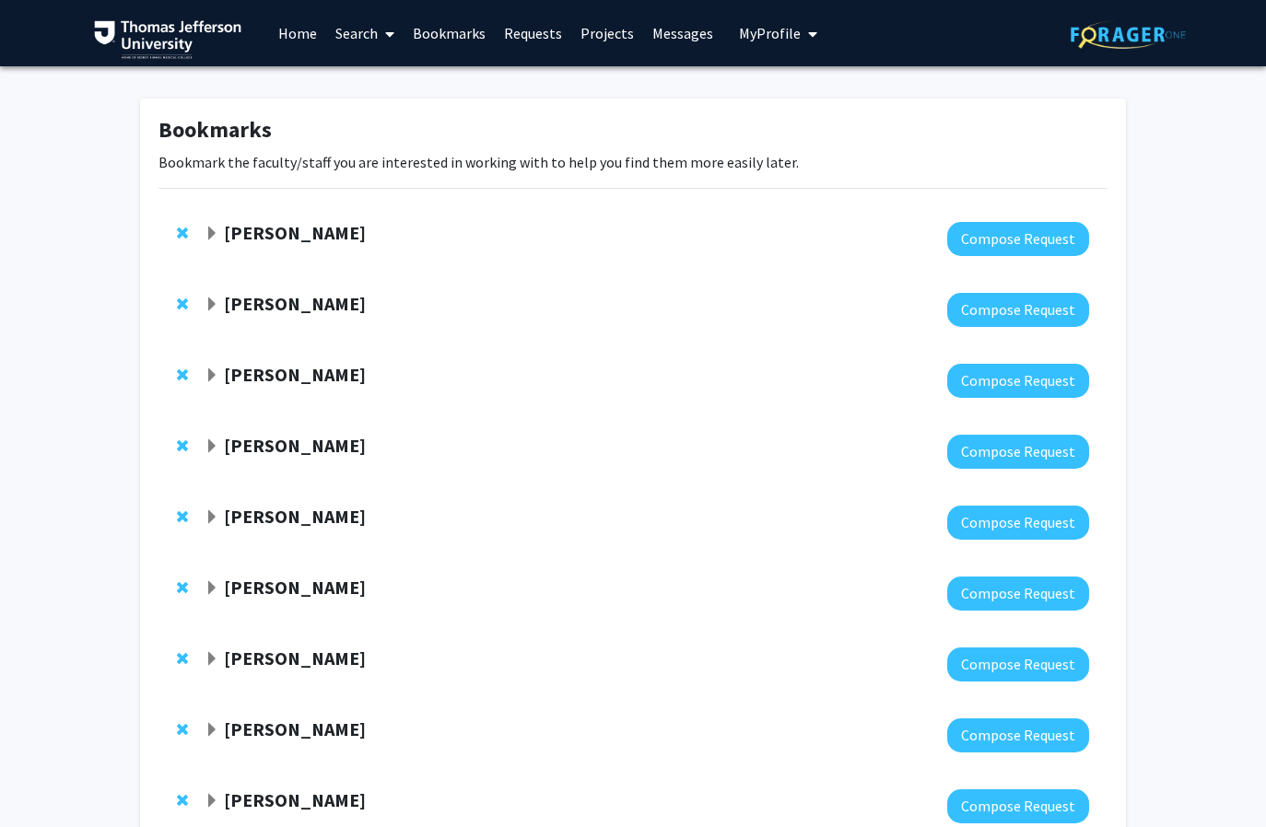
scroll to position [130, 0]
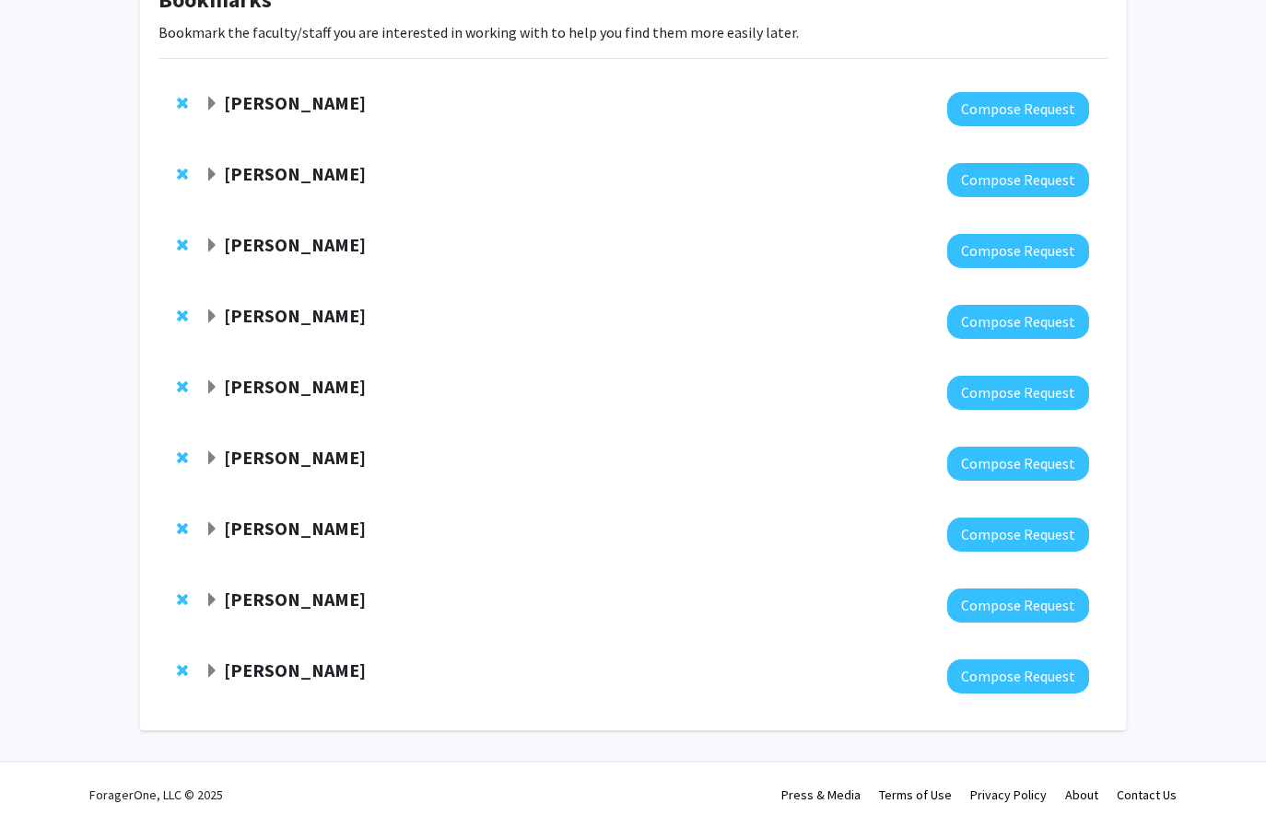
click at [213, 318] on span "Expand Kristin Rising Bookmark" at bounding box center [212, 317] width 15 height 15
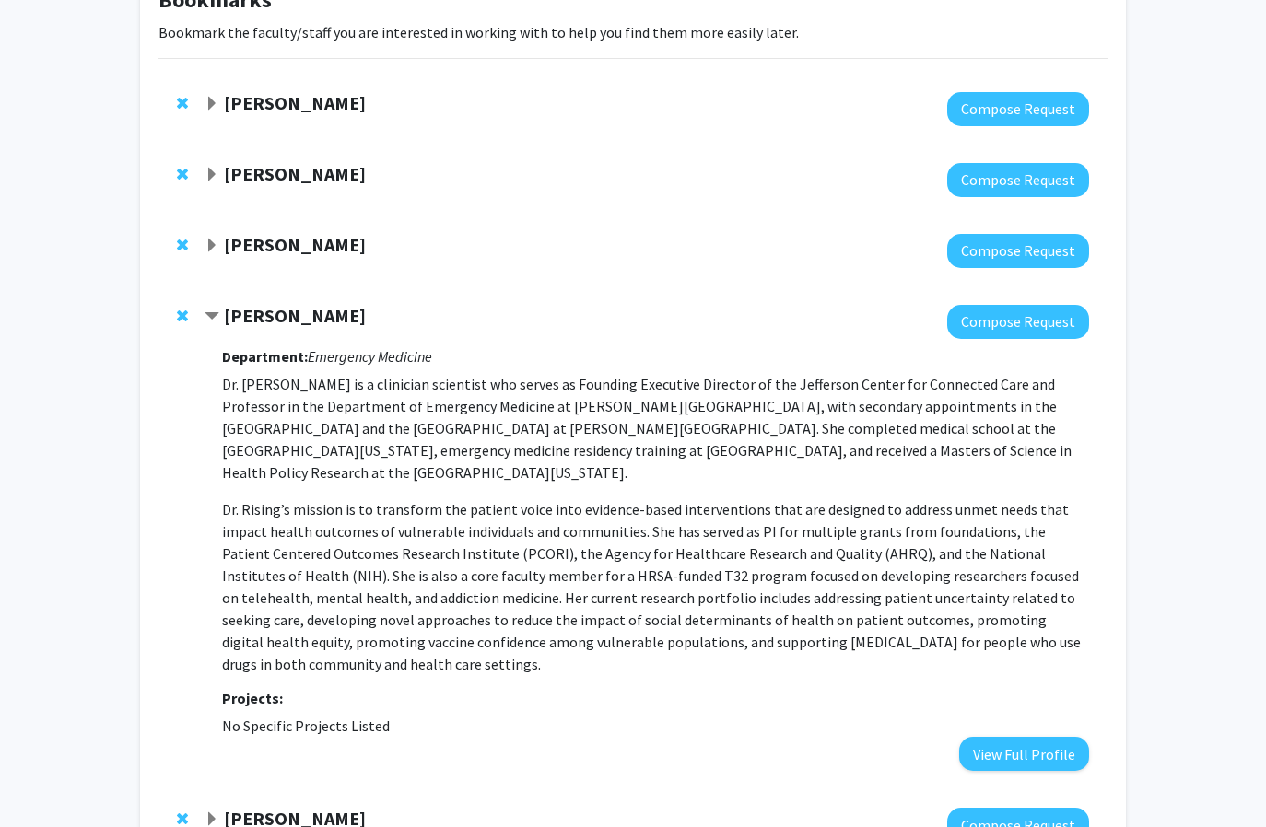
click at [213, 318] on span "Contract Kristin Rising Bookmark" at bounding box center [212, 317] width 15 height 15
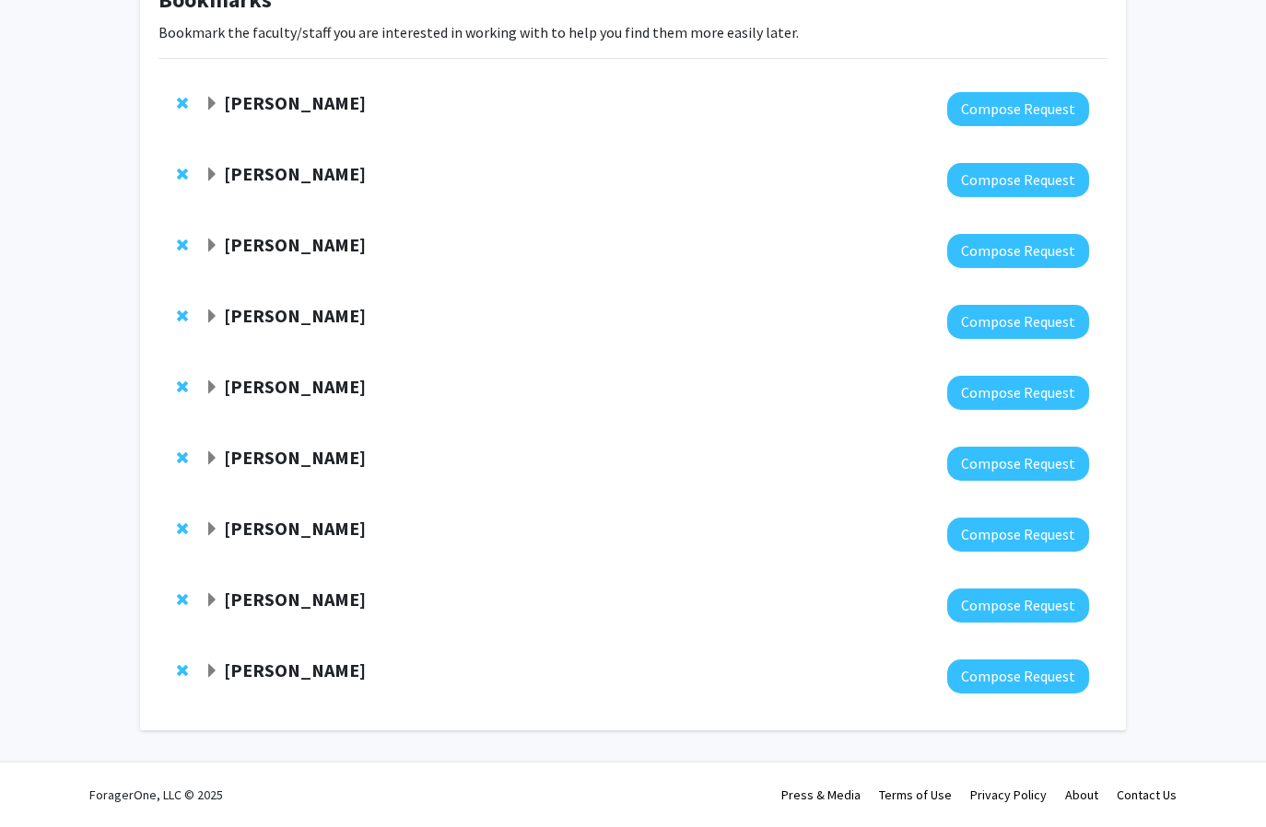
click at [209, 400] on div at bounding box center [647, 393] width 884 height 34
click at [209, 394] on span "Expand Amy Cunningham Bookmark" at bounding box center [212, 388] width 15 height 15
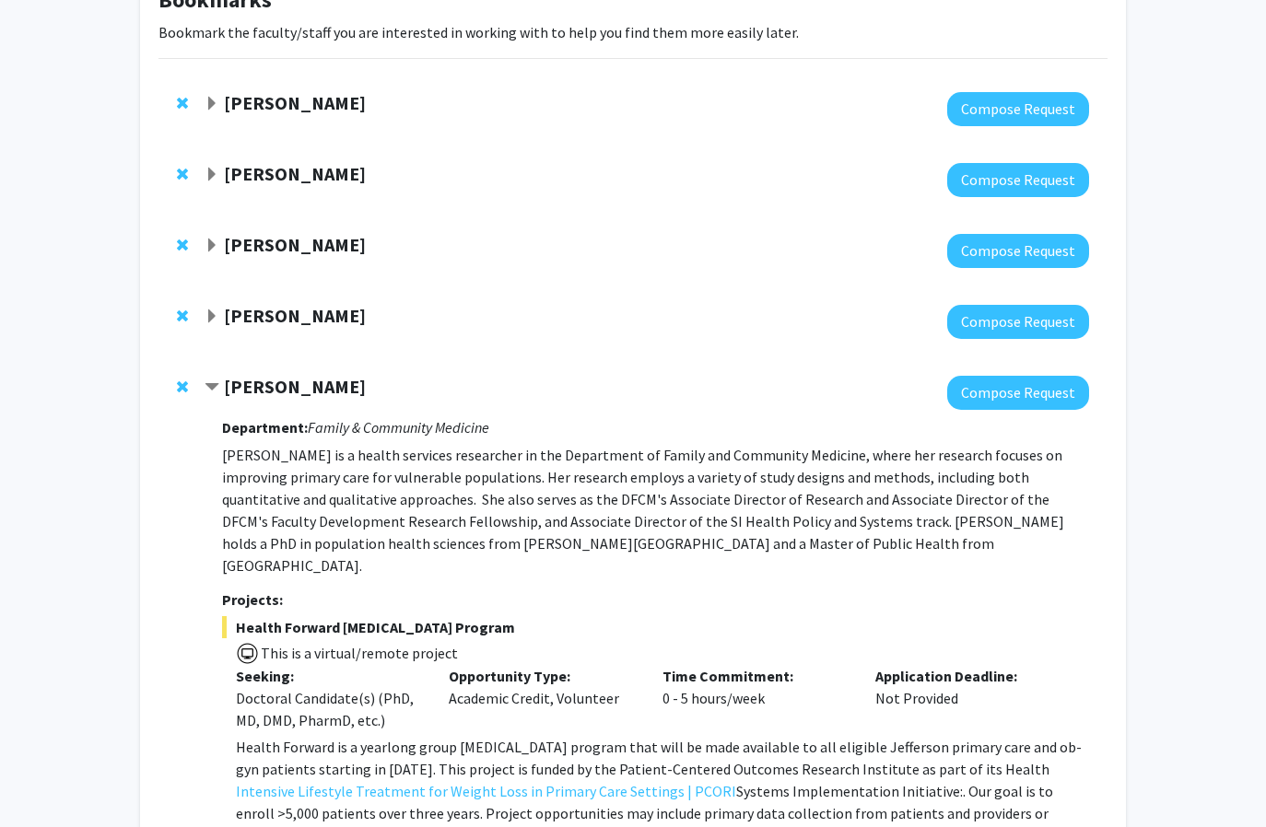
click at [208, 391] on span "Contract Amy Cunningham Bookmark" at bounding box center [212, 388] width 15 height 15
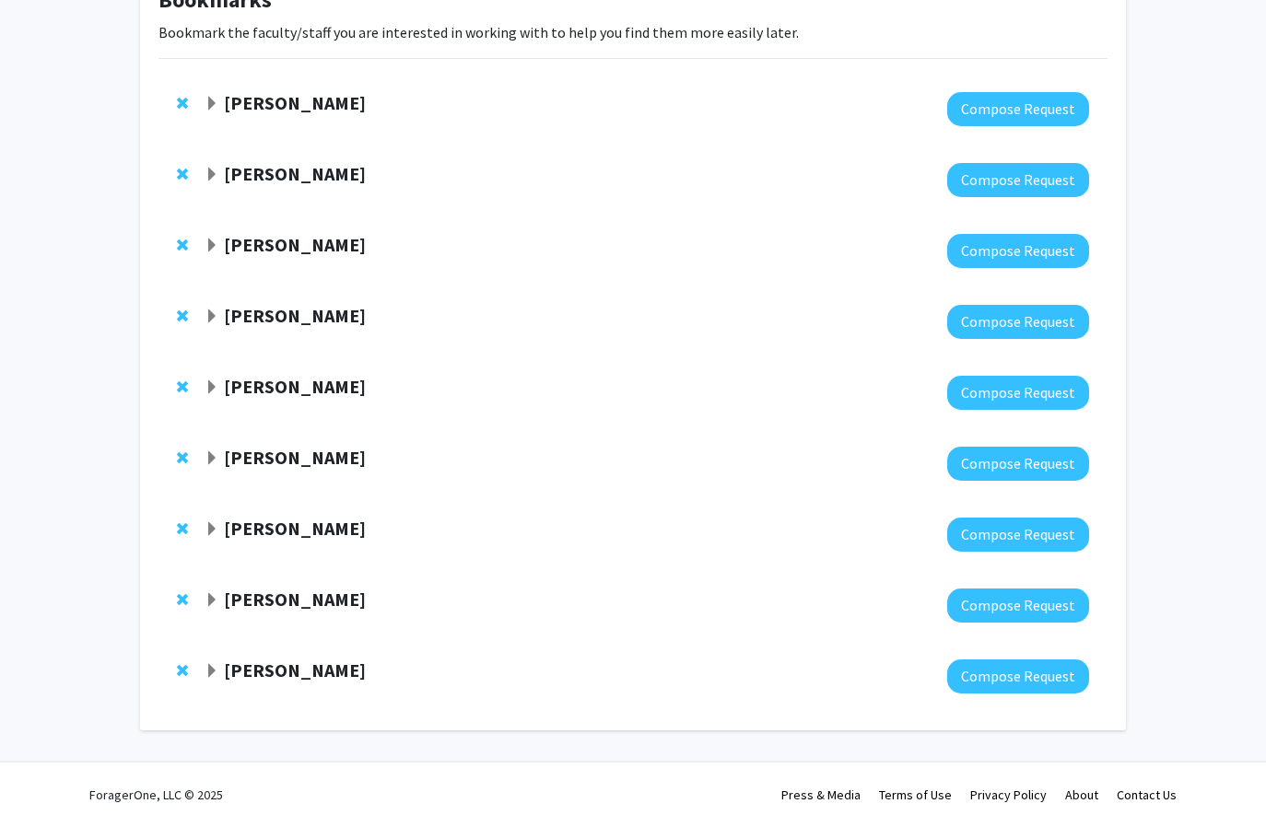
click at [211, 457] on span "Expand Aditi Jain Bookmark" at bounding box center [212, 458] width 15 height 15
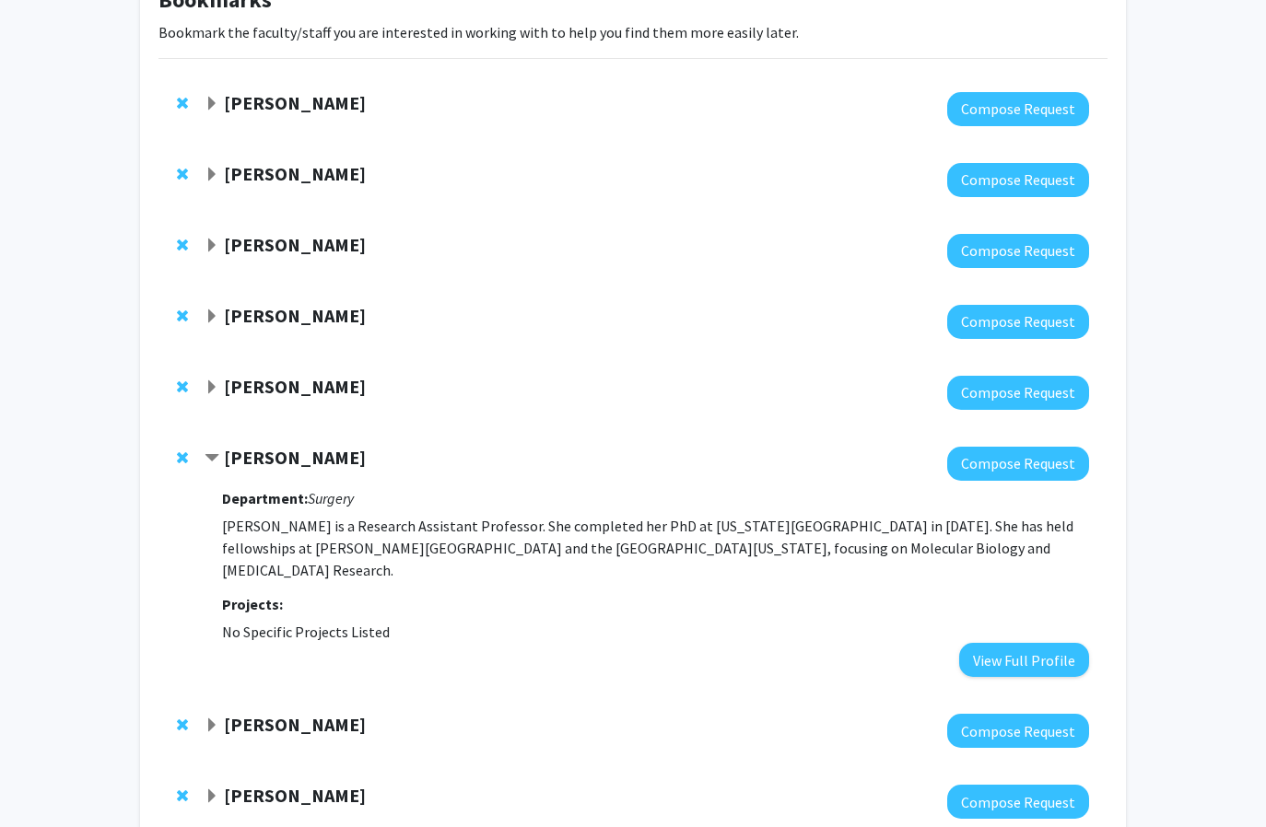
click at [211, 457] on span "Contract Aditi Jain Bookmark" at bounding box center [212, 458] width 15 height 15
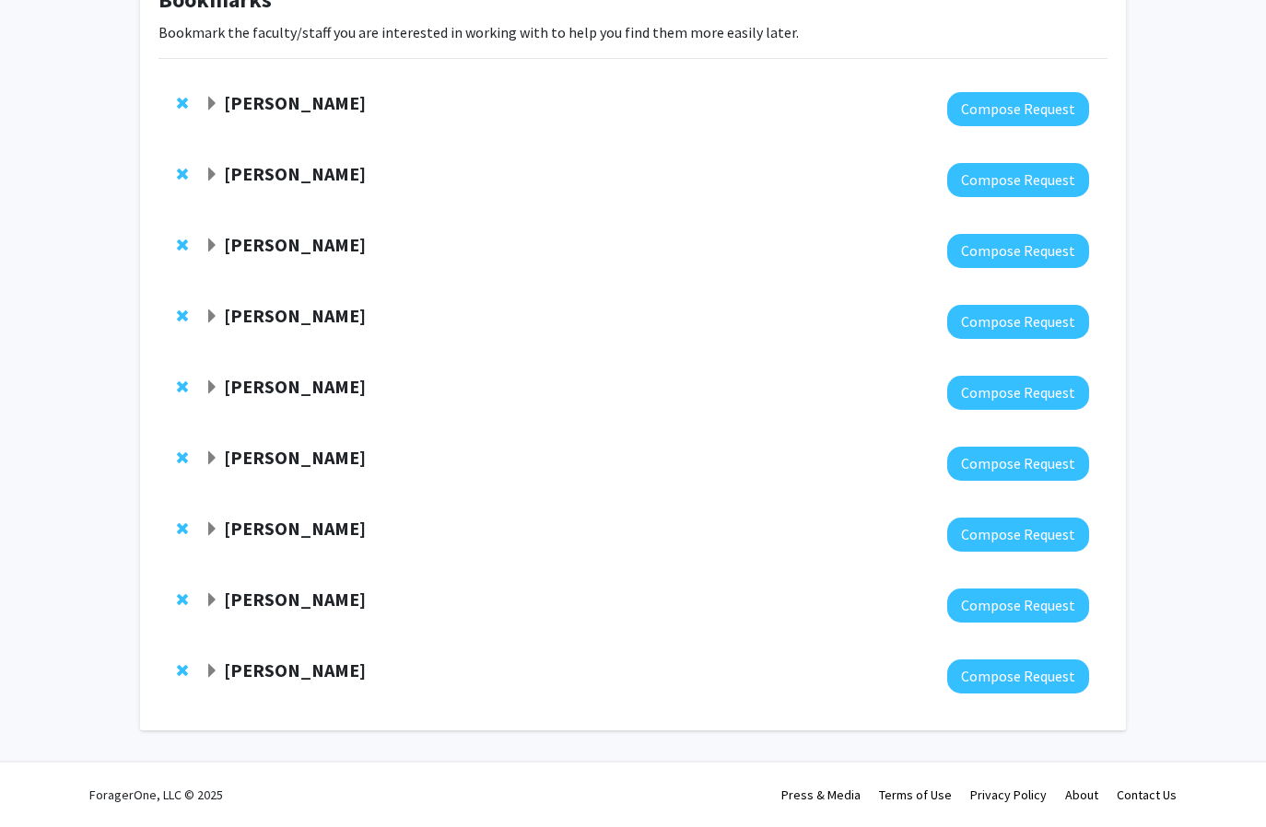
click at [217, 529] on span "Expand Kyunghee Koh Bookmark" at bounding box center [212, 529] width 15 height 15
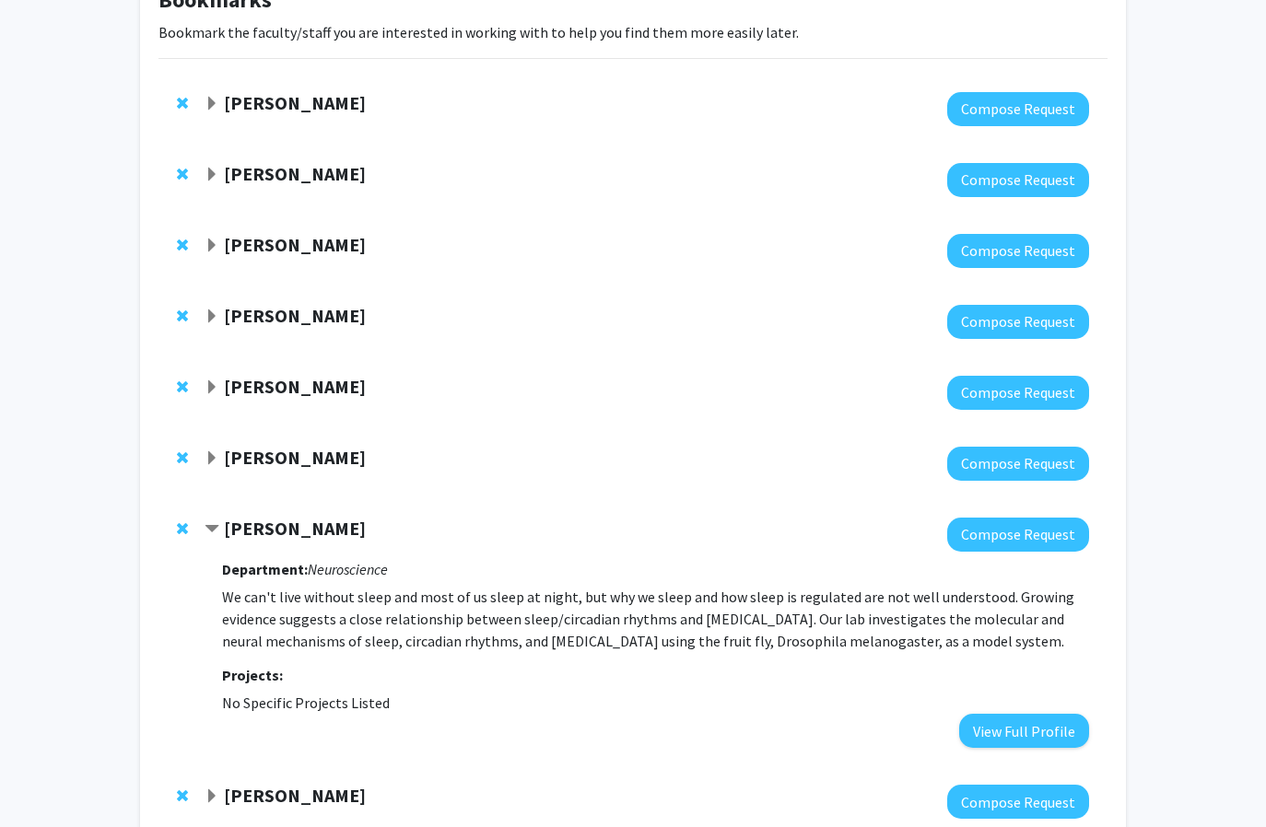
click at [217, 528] on span "Contract Kyunghee Koh Bookmark" at bounding box center [212, 529] width 15 height 15
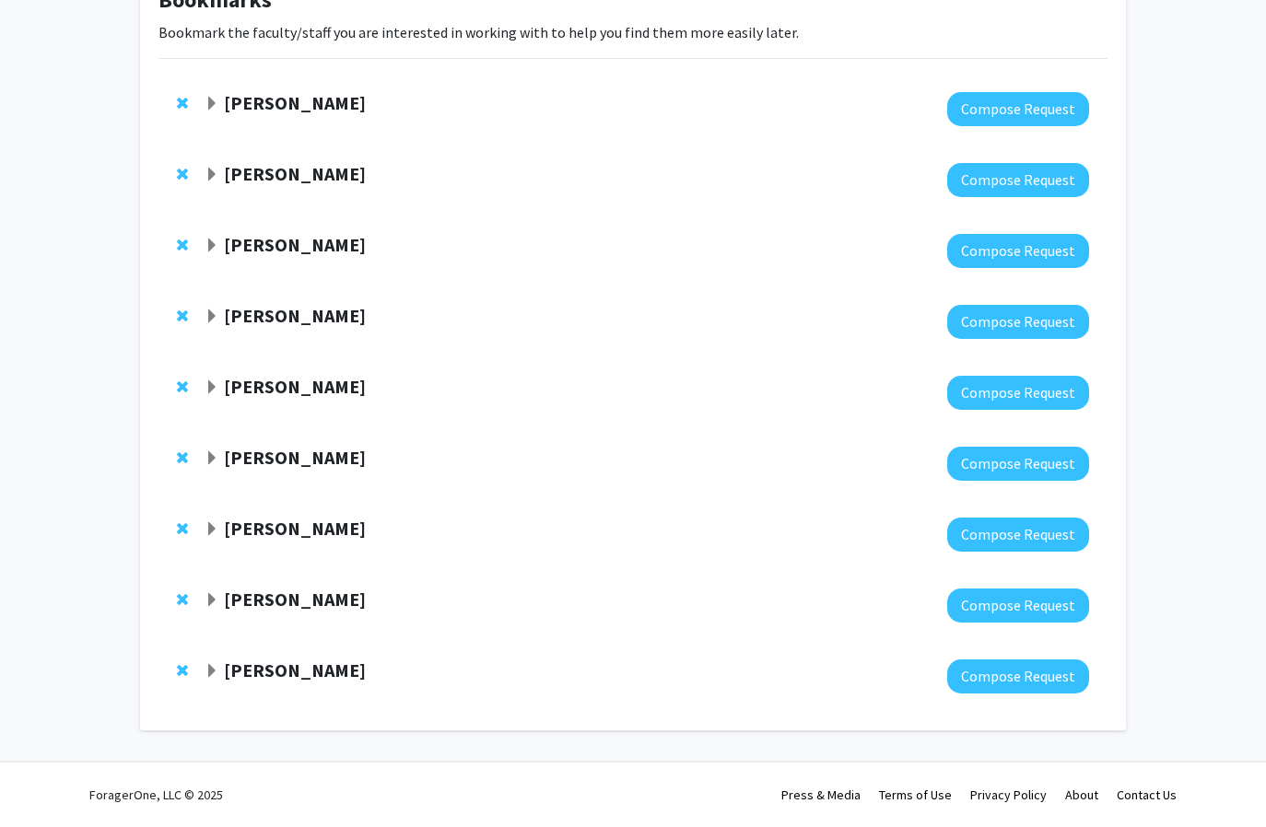
click at [215, 606] on span "Expand Adam Dicker Bookmark" at bounding box center [212, 600] width 15 height 15
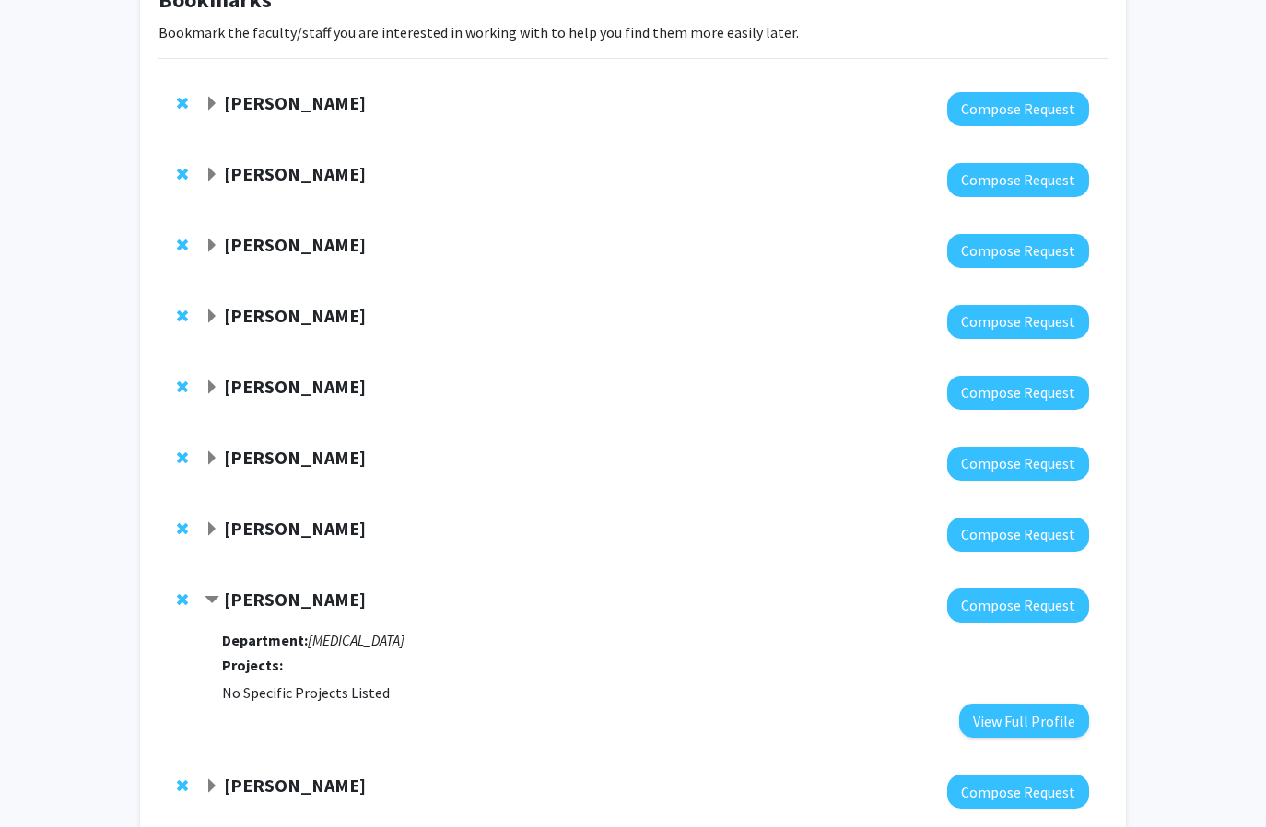
click at [215, 603] on span "Contract Adam Dicker Bookmark" at bounding box center [212, 600] width 15 height 15
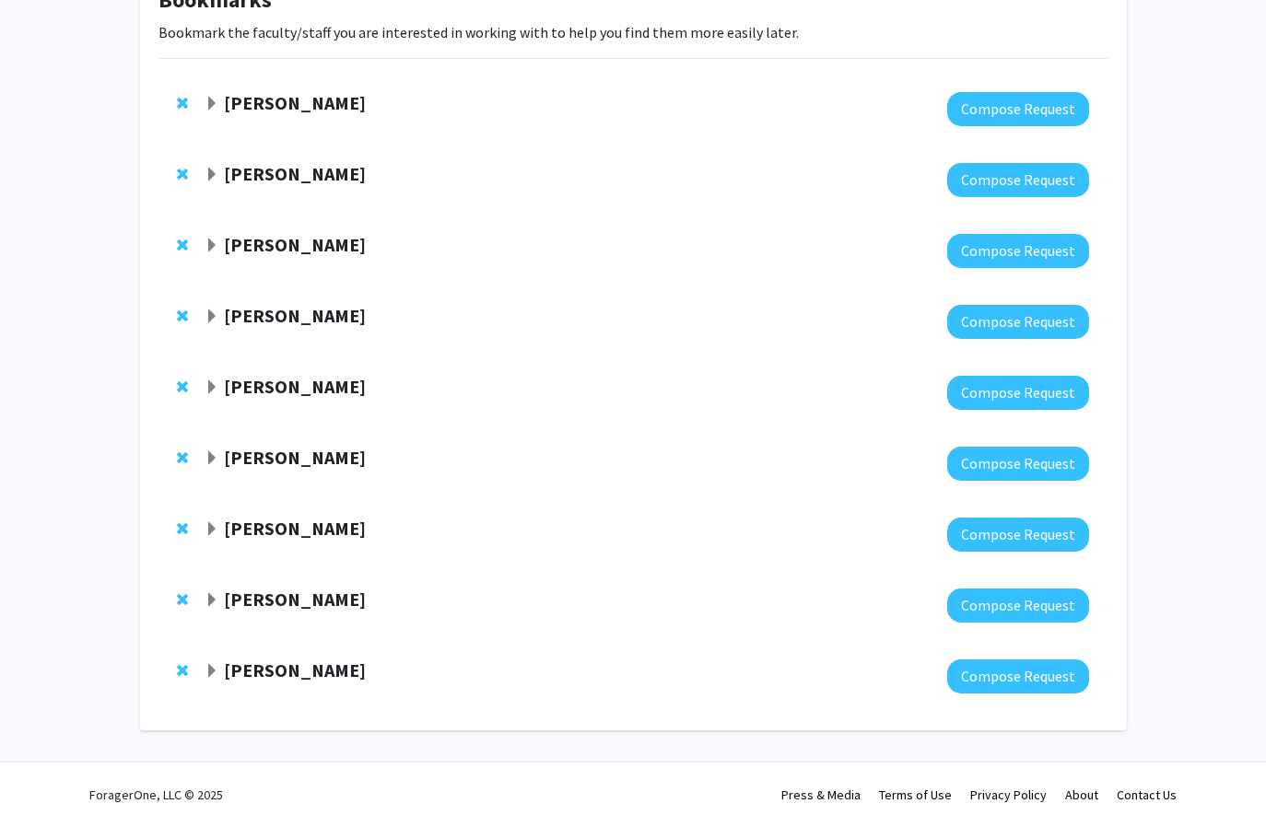
click at [213, 672] on span "Expand Elena Blanco-Suarez Bookmark" at bounding box center [212, 671] width 15 height 15
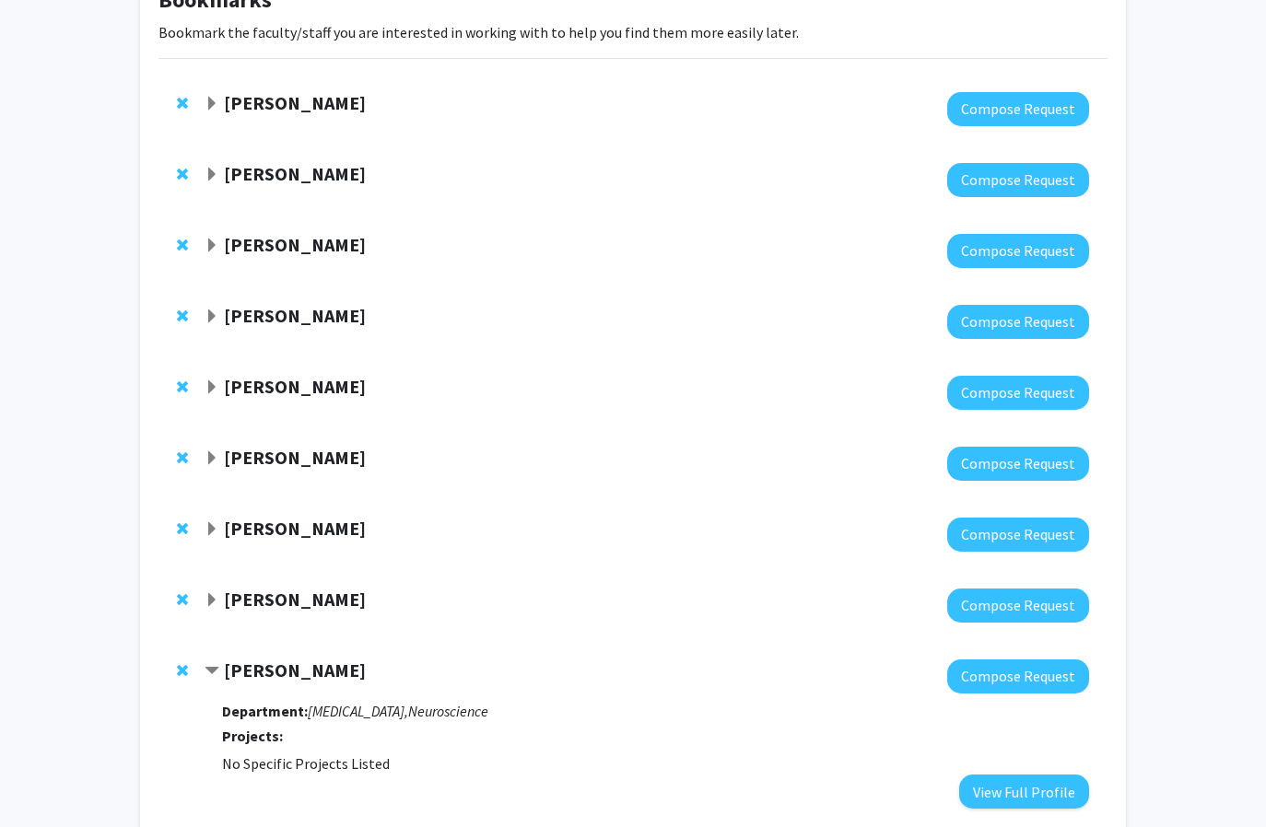
click at [213, 672] on span "Contract Elena Blanco-Suarez Bookmark" at bounding box center [212, 671] width 15 height 15
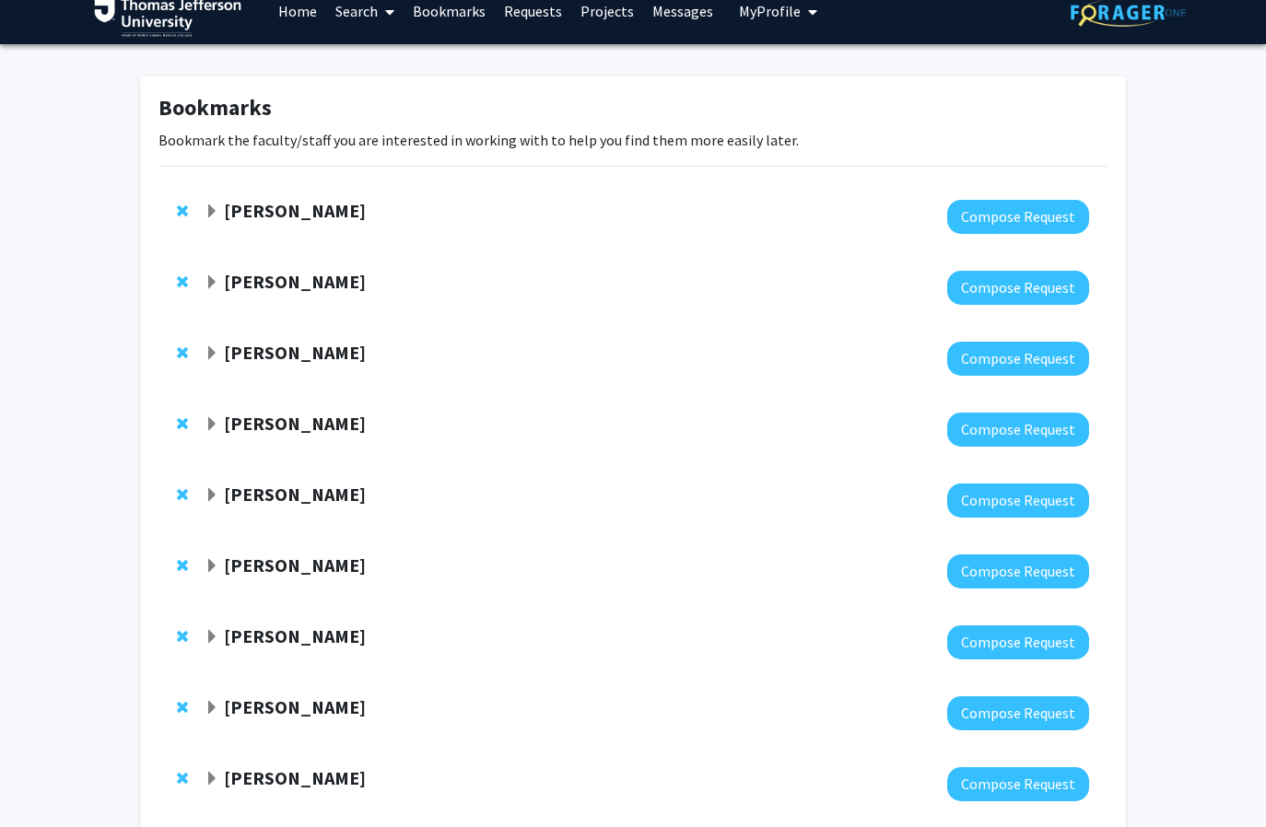
scroll to position [0, 0]
